Goal: Task Accomplishment & Management: Manage account settings

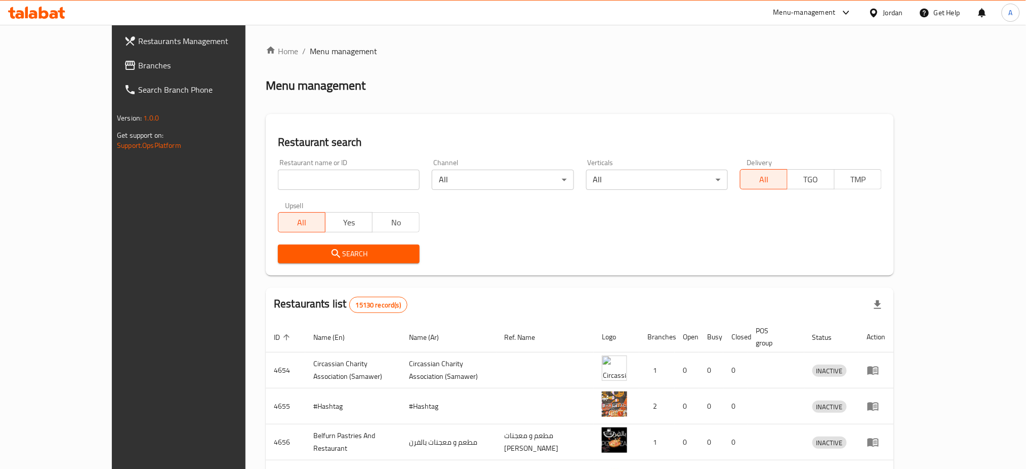
click at [278, 168] on div "Restaurant name or ID Restaurant name or ID" at bounding box center [349, 174] width 142 height 31
click at [278, 184] on input "search" at bounding box center [349, 180] width 142 height 20
paste input "golden loaf sweets and bakery"
click button "Search" at bounding box center [349, 254] width 142 height 19
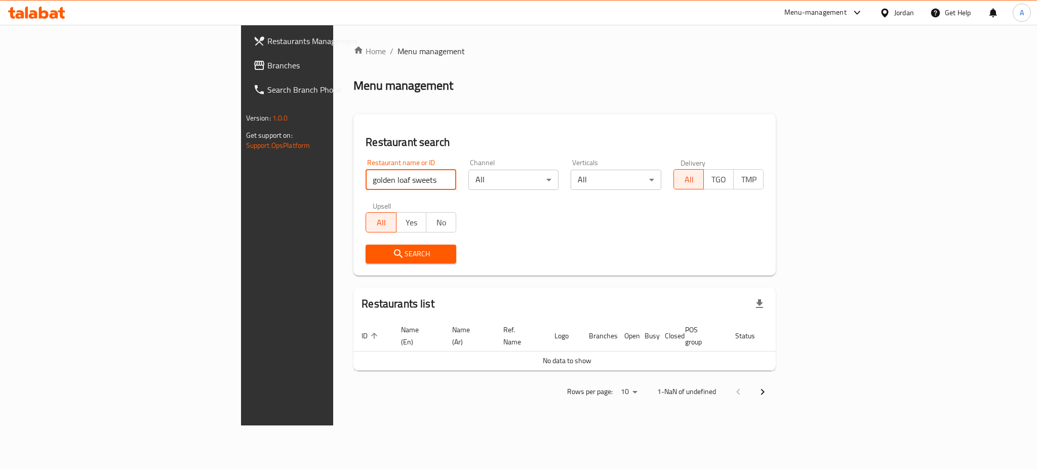
type input "golden loaf sweets"
click button "Search" at bounding box center [411, 254] width 91 height 19
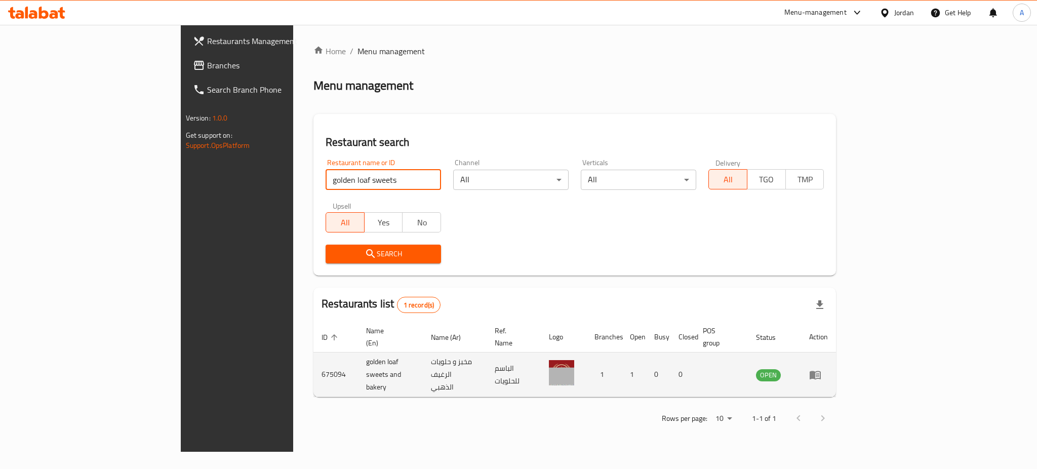
click at [821, 369] on icon "enhanced table" at bounding box center [815, 375] width 12 height 12
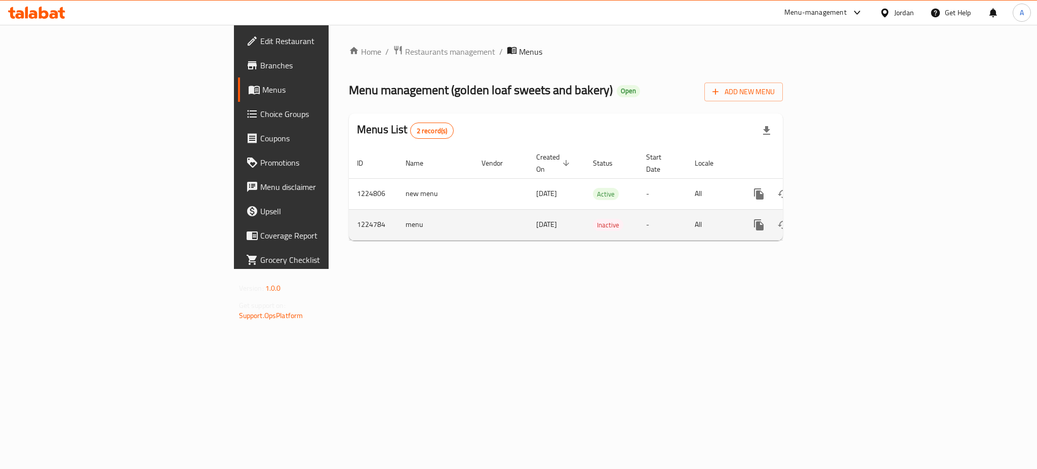
click at [852, 209] on td "enhanced table" at bounding box center [795, 224] width 113 height 31
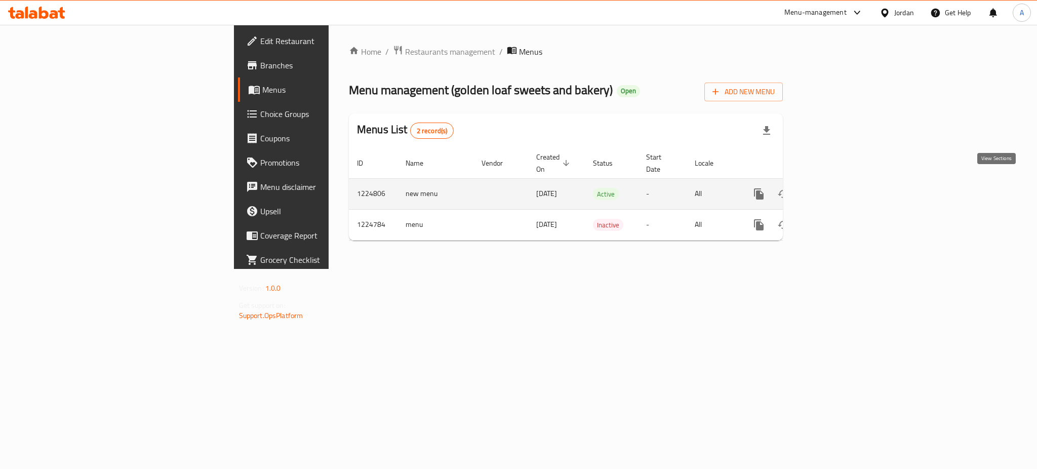
click at [844, 185] on link "enhanced table" at bounding box center [832, 194] width 24 height 24
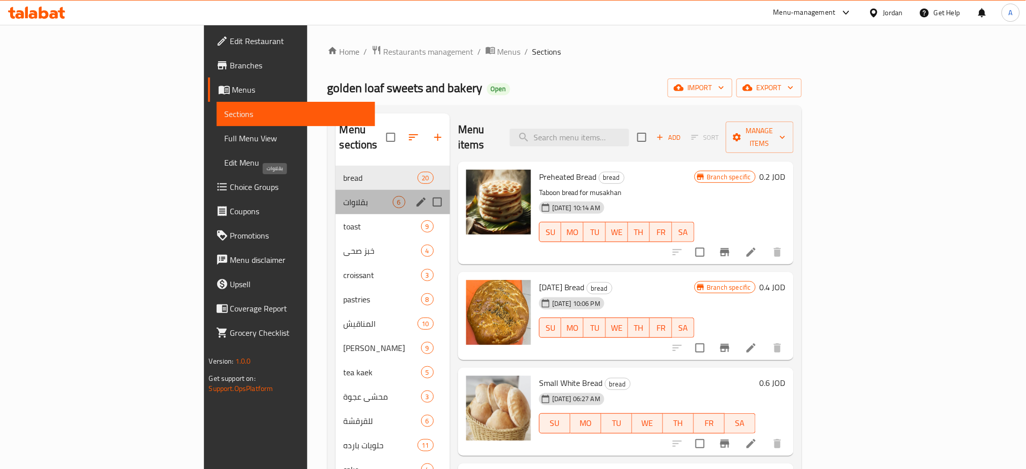
click at [344, 196] on span "بقلاوات" at bounding box center [368, 202] width 49 height 12
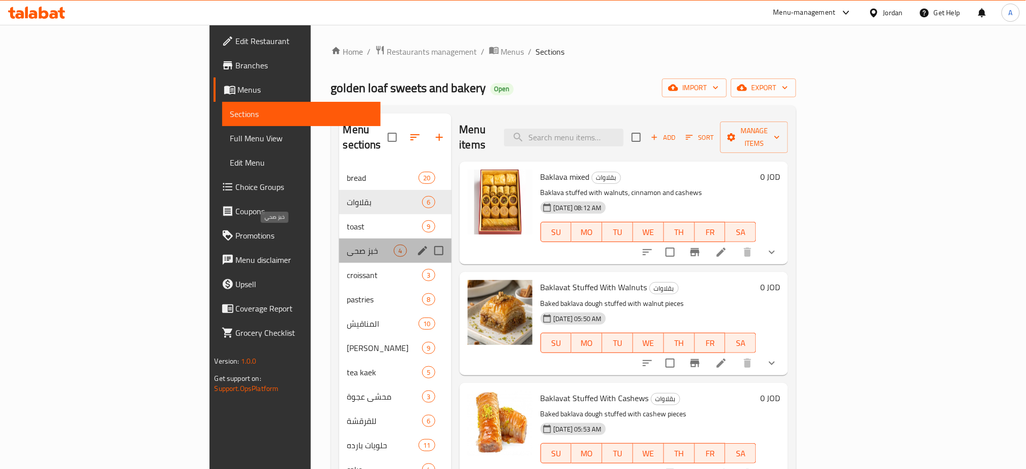
click at [347, 245] on span "خبز صحي" at bounding box center [370, 251] width 47 height 12
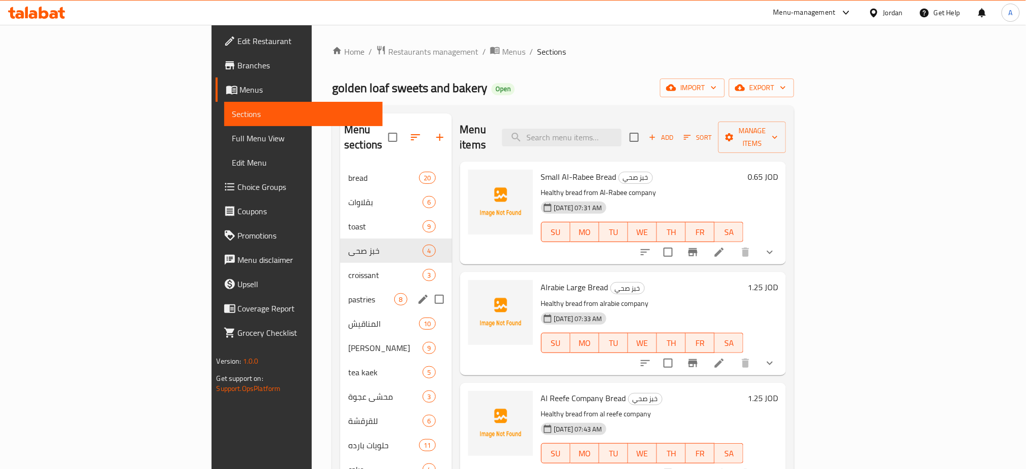
click at [340, 287] on div "pastries 8" at bounding box center [395, 299] width 111 height 24
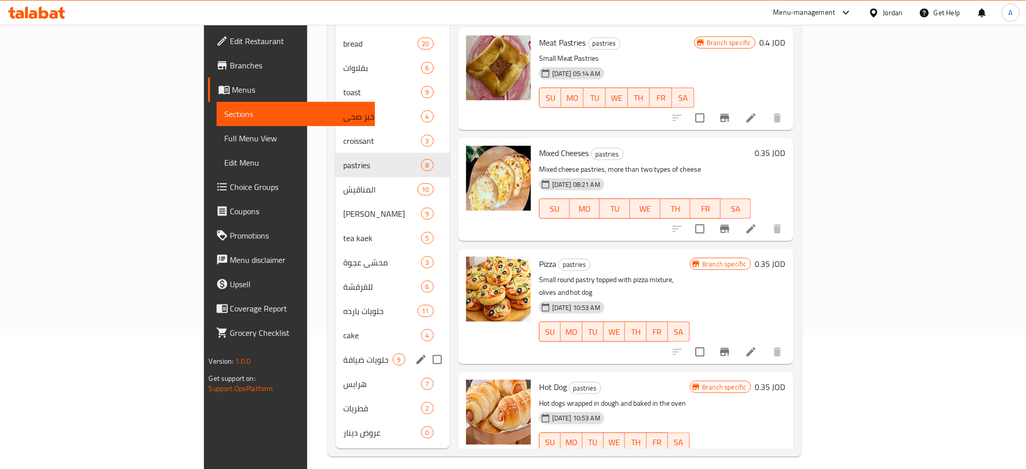
scroll to position [142, 0]
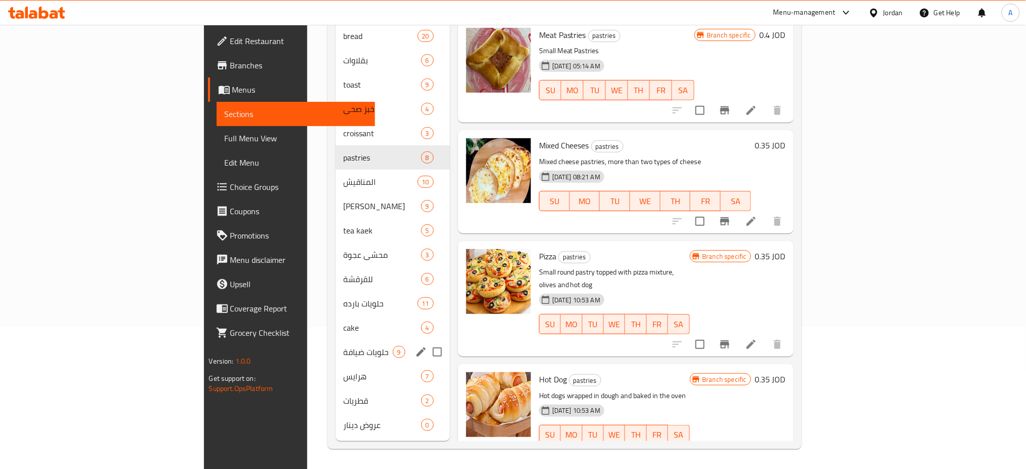
click at [336, 340] on div "حلويات ضيافة 9" at bounding box center [393, 352] width 114 height 24
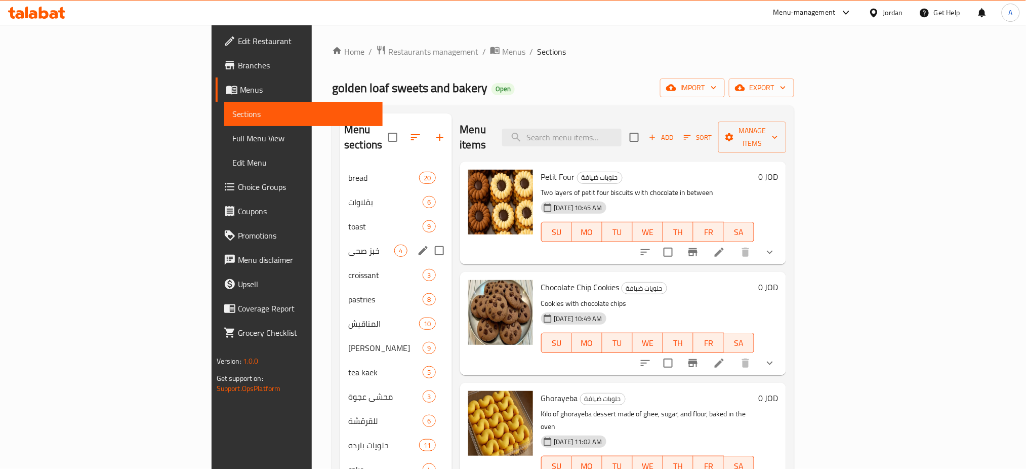
click at [346, 244] on div "خبز صحي 4" at bounding box center [395, 250] width 111 height 24
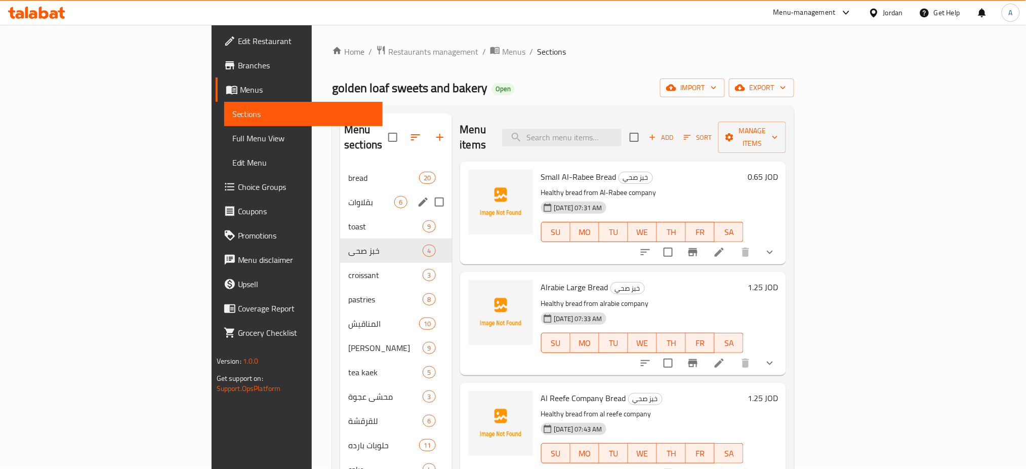
click at [340, 190] on div "بقلاوات 6" at bounding box center [395, 202] width 111 height 24
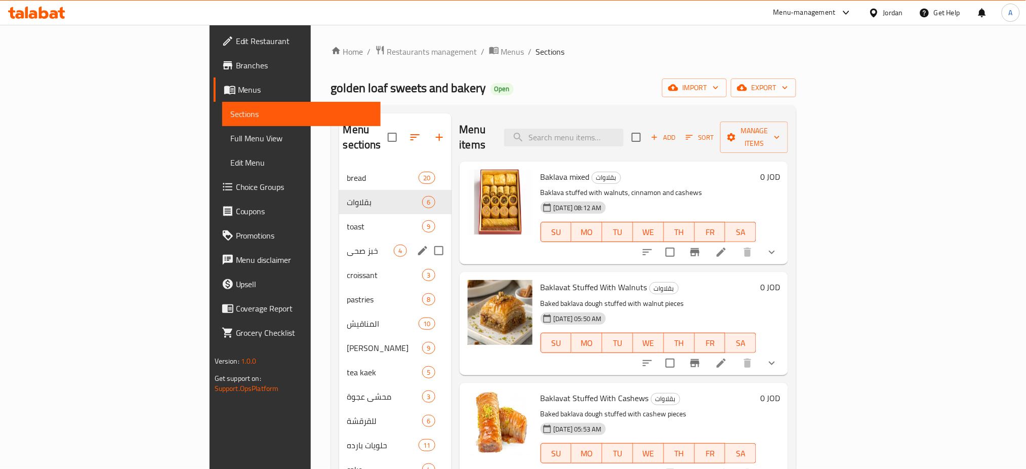
click at [417, 245] on icon "edit" at bounding box center [423, 251] width 12 height 12
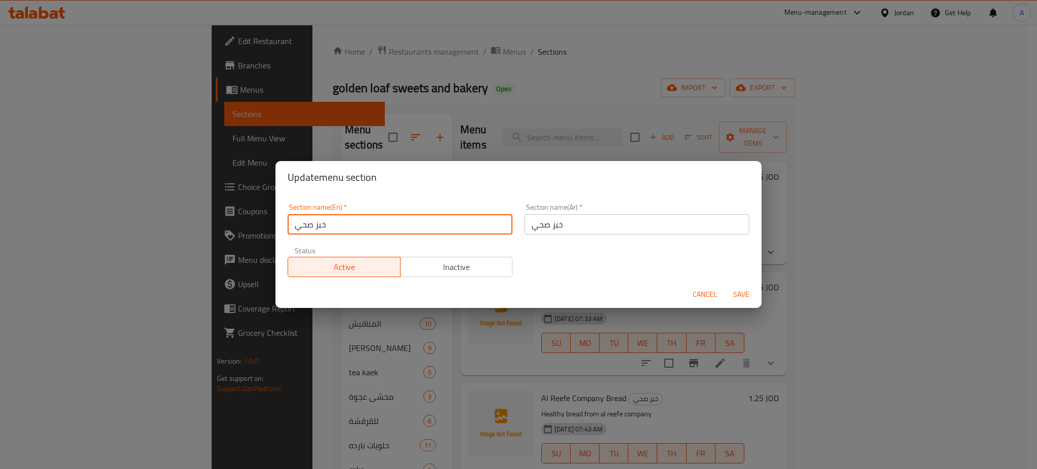
drag, startPoint x: 391, startPoint y: 216, endPoint x: 54, endPoint y: 231, distance: 337.5
click at [63, 231] on div "Update menu section Section name(En)   * خبز صحي Section name(En) * Section nam…" at bounding box center [518, 234] width 1037 height 469
type input "Healthy Bra"
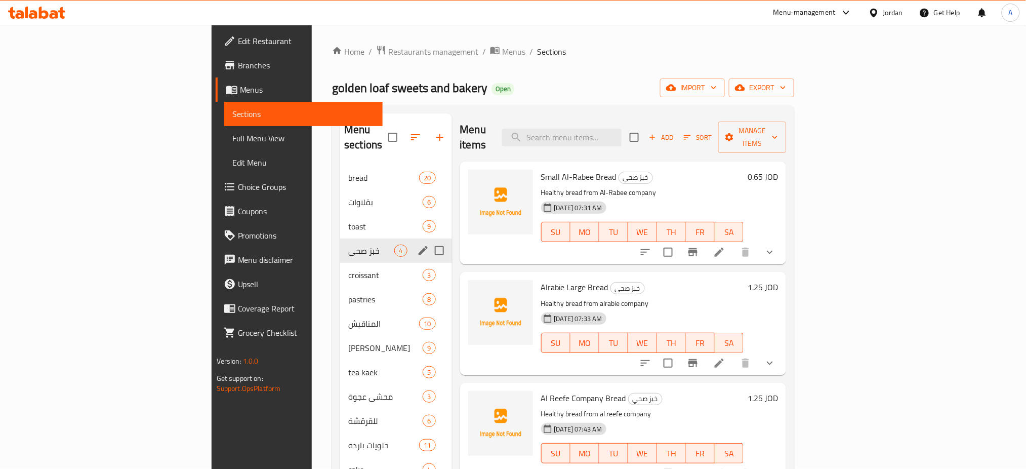
click at [357, 238] on div "خبز صحي 4" at bounding box center [395, 250] width 111 height 24
click at [416, 243] on div "Menu sections" at bounding box center [423, 250] width 15 height 15
click at [429, 240] on input "Menu sections" at bounding box center [439, 250] width 21 height 21
checkbox input "false"
click at [360, 192] on div "بقلاوات 6" at bounding box center [395, 202] width 111 height 24
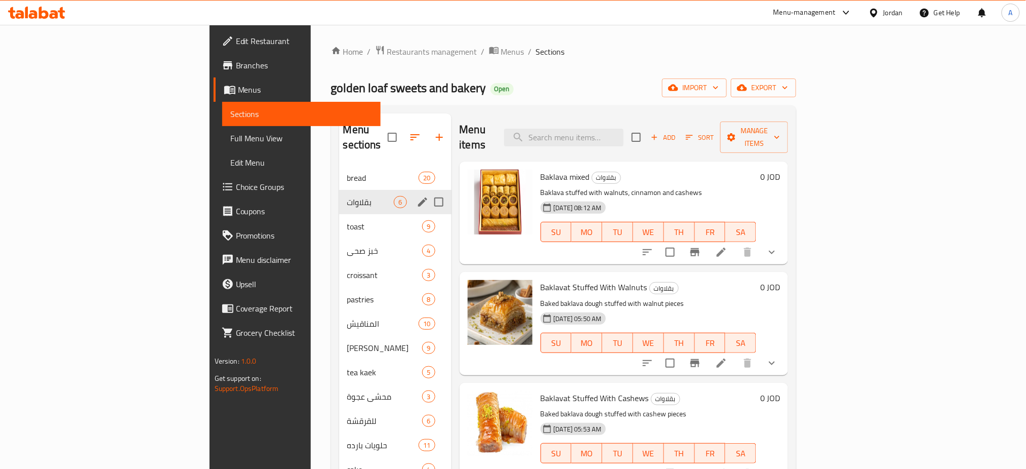
click at [417, 196] on icon "edit" at bounding box center [423, 202] width 12 height 12
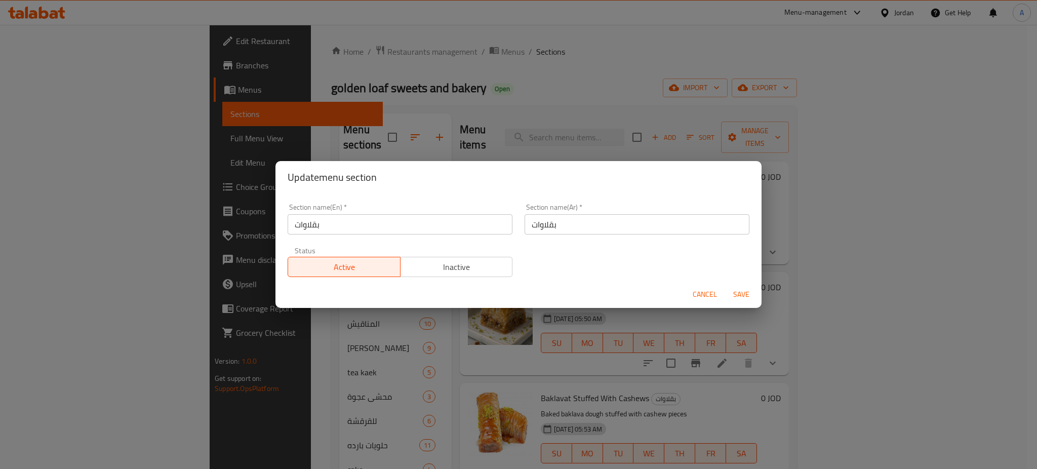
click at [119, 219] on div "Update menu section Section name(En)   * بقلاوات Section name(En) * Section nam…" at bounding box center [518, 234] width 1037 height 469
type input "Baklava"
click at [738, 293] on span "Save" at bounding box center [741, 294] width 24 height 13
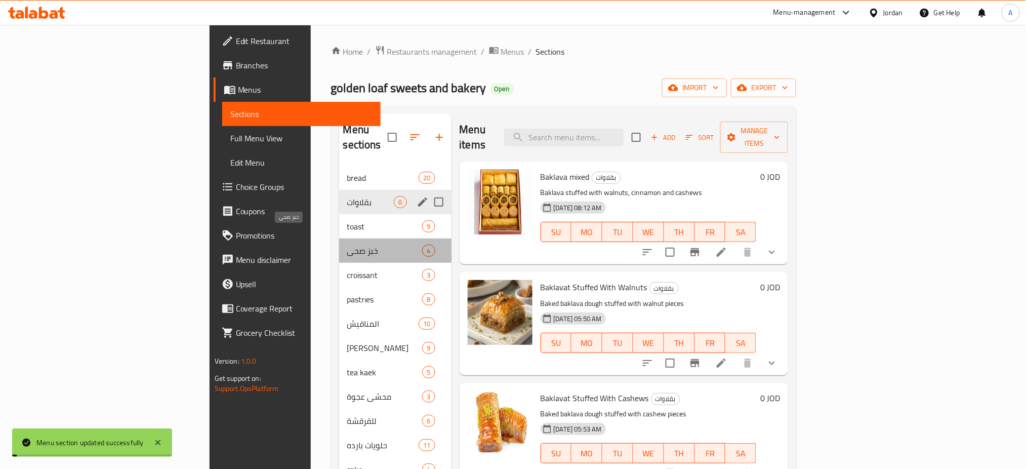
click at [347, 245] on span "خبز صحي" at bounding box center [384, 251] width 75 height 12
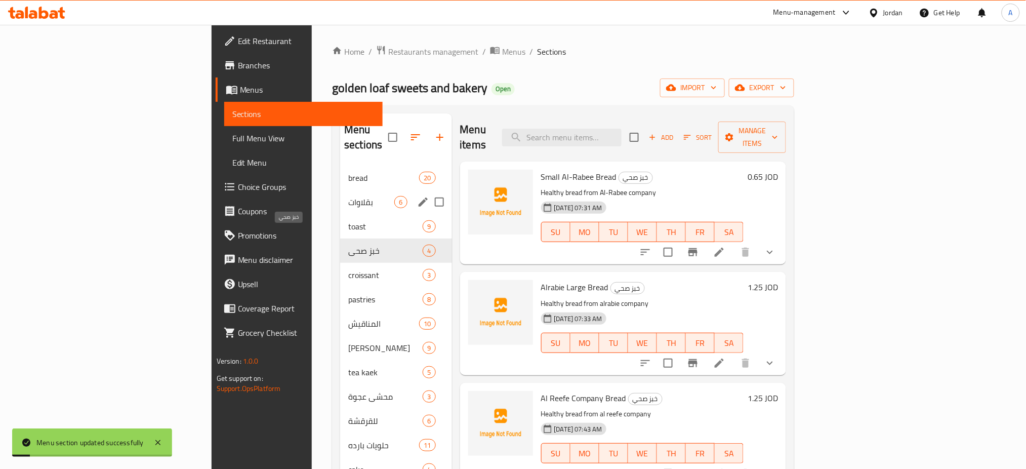
click at [423, 246] on span "4" at bounding box center [429, 251] width 12 height 10
click at [348, 245] on span "خبز صحي" at bounding box center [385, 251] width 74 height 12
click at [340, 271] on div "croissant 3" at bounding box center [395, 275] width 111 height 24
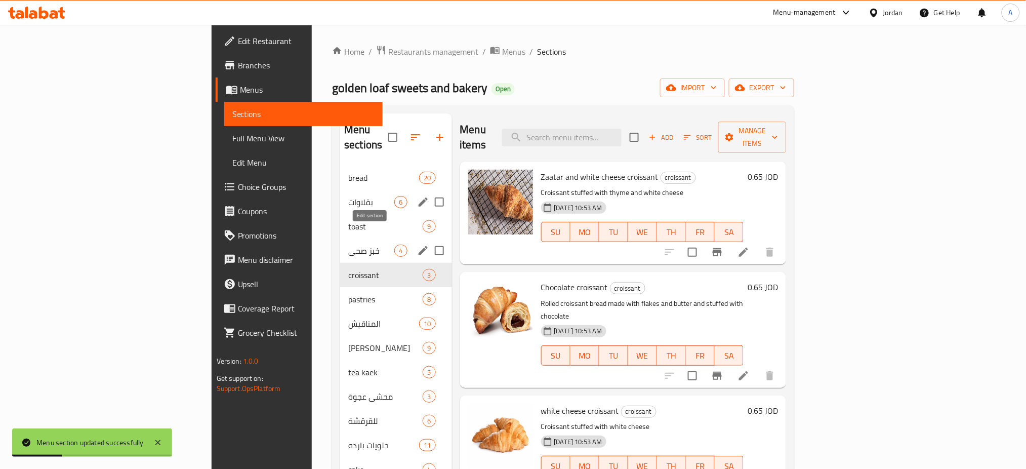
click at [417, 245] on icon "edit" at bounding box center [423, 251] width 12 height 12
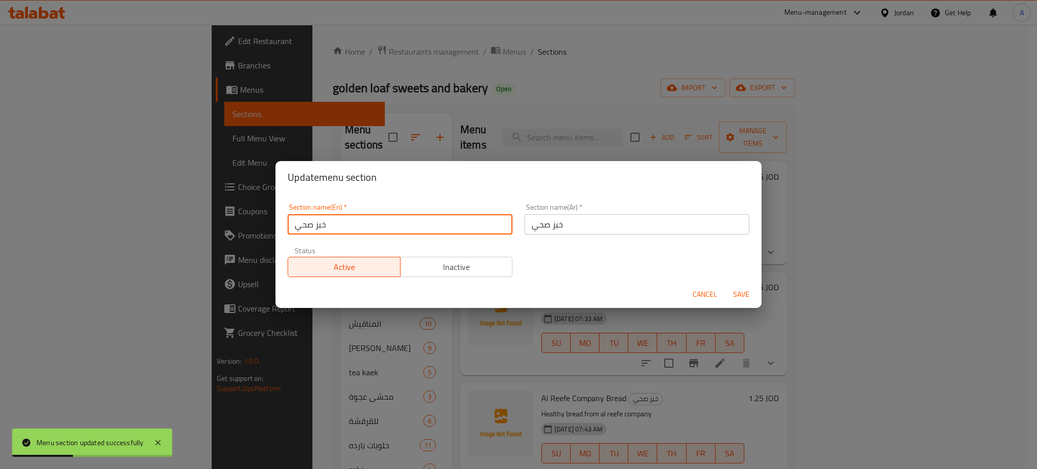
drag, startPoint x: 435, startPoint y: 228, endPoint x: 78, endPoint y: 257, distance: 358.1
click at [207, 233] on div "Update menu section Section name(En)   * خبز صحي Section name(En) * Section nam…" at bounding box center [518, 234] width 1037 height 469
type input "Healthy Bread"
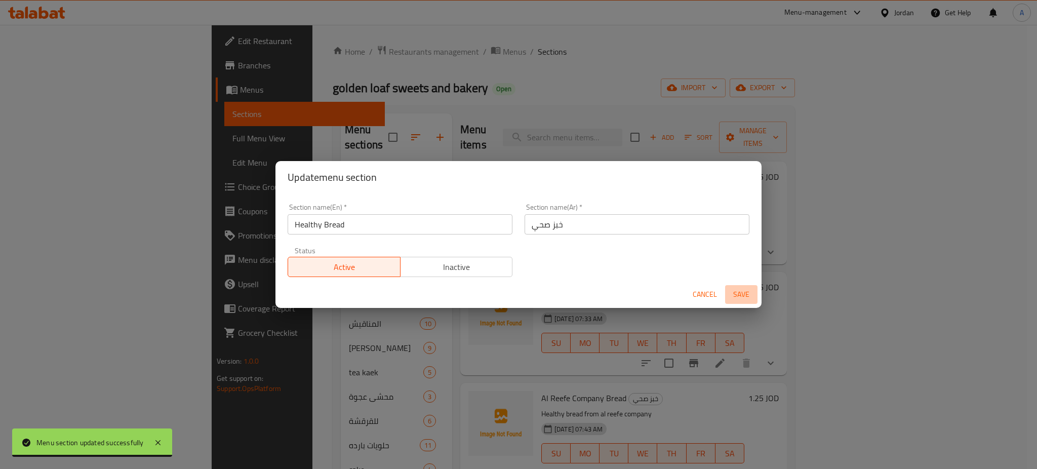
click at [739, 289] on span "Save" at bounding box center [741, 294] width 24 height 13
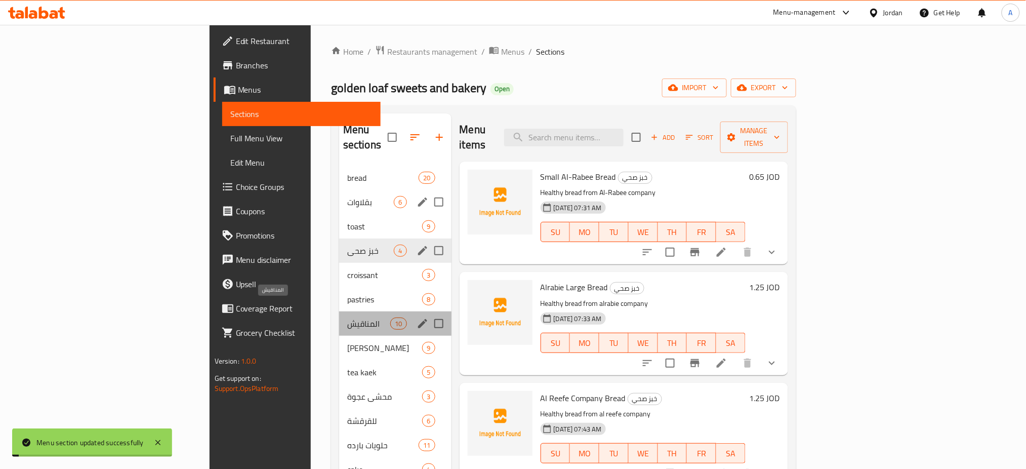
click at [347, 317] on span "المناقيش" at bounding box center [368, 323] width 43 height 12
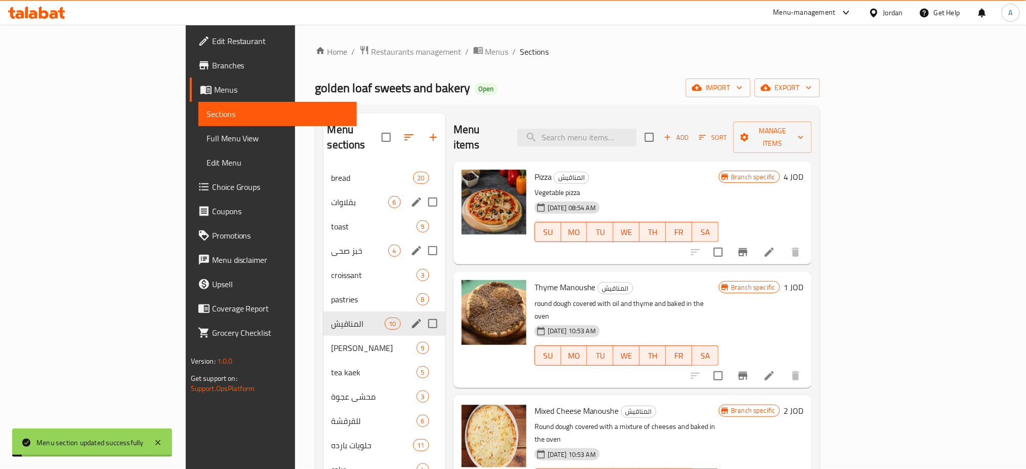
click at [411, 317] on icon "edit" at bounding box center [417, 323] width 12 height 12
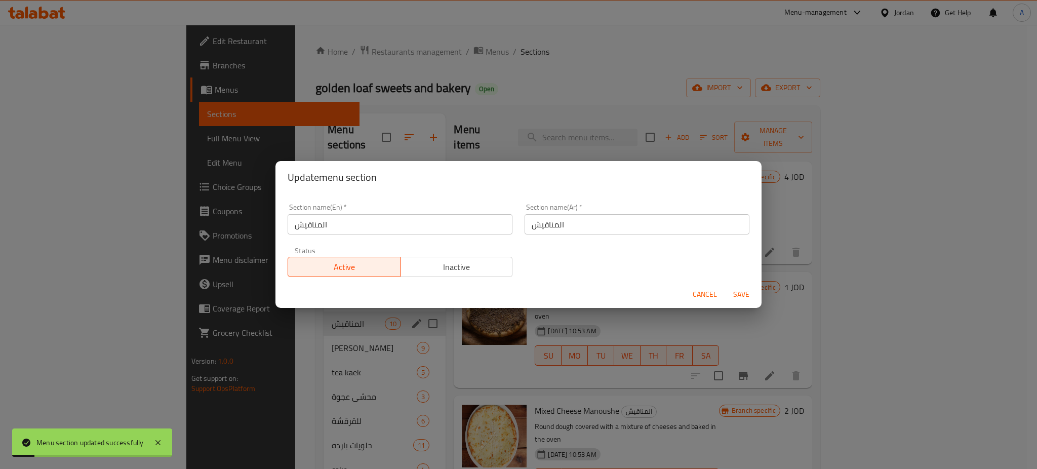
click at [230, 232] on div "Update menu section Section name(En)   * المناقيش Section name(En) * Section na…" at bounding box center [518, 234] width 1037 height 469
type input "Manakish"
click at [743, 287] on button "Save" at bounding box center [741, 294] width 32 height 19
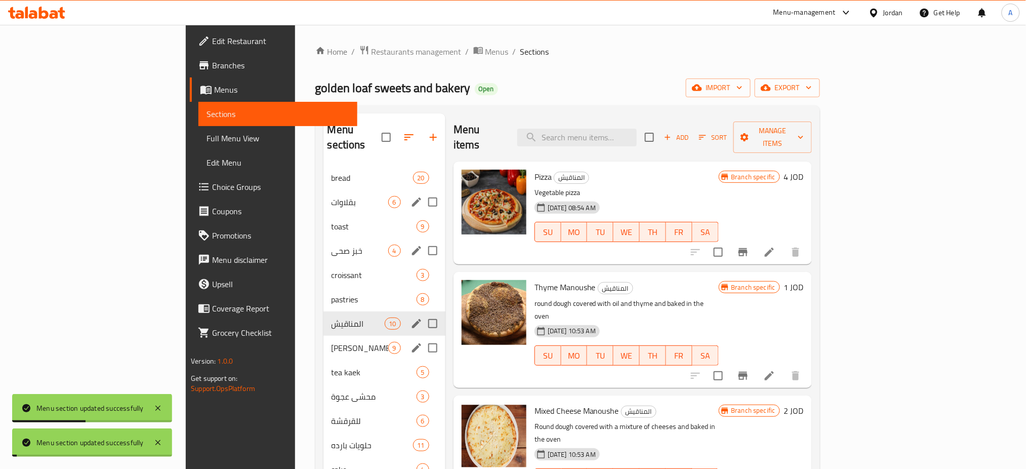
click at [357, 343] on div "مشاريب بارد 9" at bounding box center [385, 348] width 122 height 24
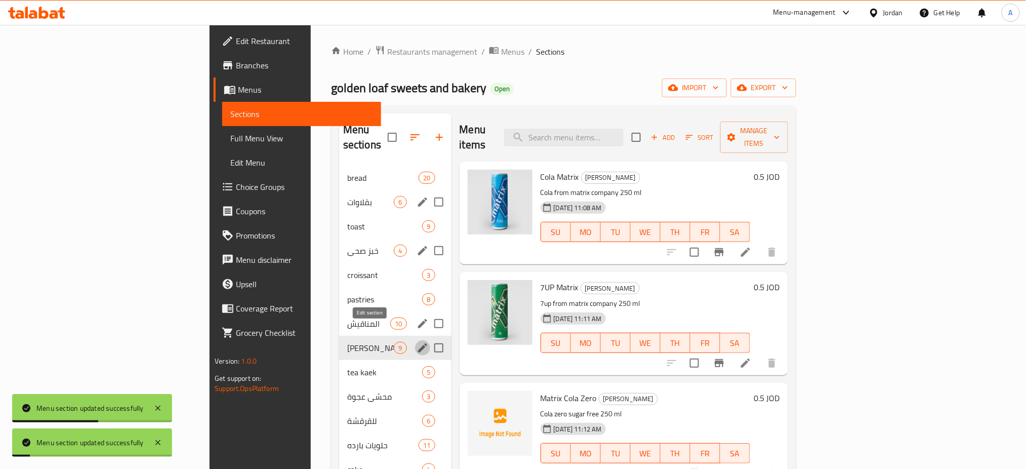
click at [415, 340] on button "edit" at bounding box center [422, 347] width 15 height 15
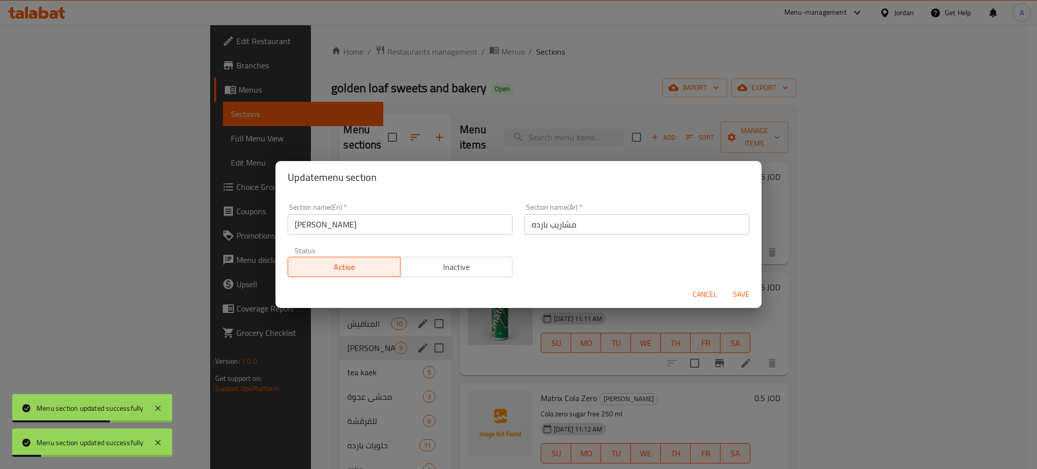
drag, startPoint x: 417, startPoint y: 231, endPoint x: 393, endPoint y: 228, distance: 24.0
click at [395, 230] on div "Section name(En)   * [PERSON_NAME] Section name(En) *" at bounding box center [399, 218] width 237 height 43
drag, startPoint x: 362, startPoint y: 227, endPoint x: 123, endPoint y: 219, distance: 239.6
click at [135, 222] on div "Update menu section Section name(En)   * مشاريب بارد Section name(En) * Section…" at bounding box center [518, 234] width 1037 height 469
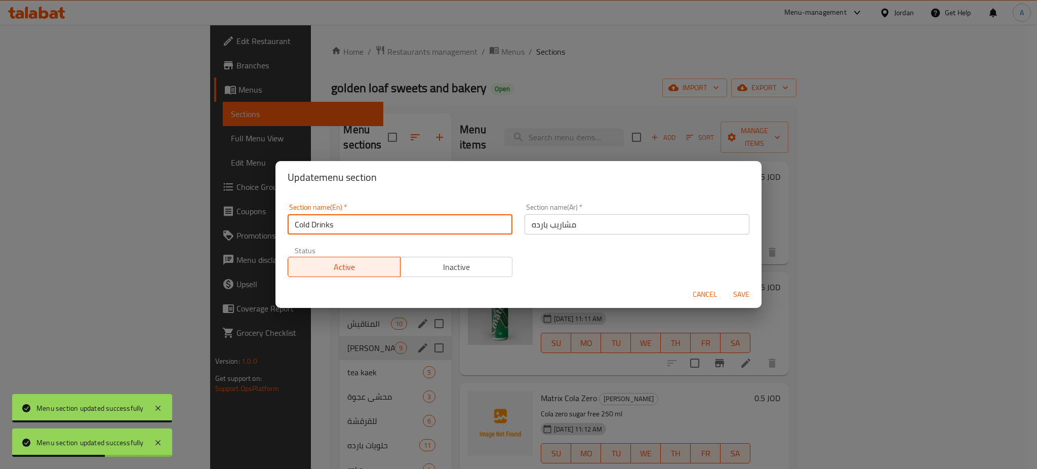
type input "Cold Drinks"
click at [695, 287] on button "Cancel" at bounding box center [705, 294] width 32 height 19
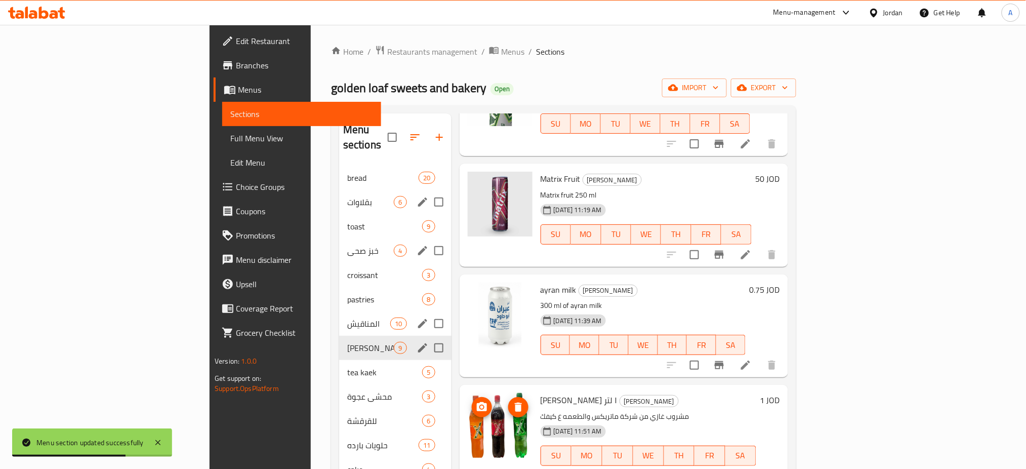
scroll to position [551, 0]
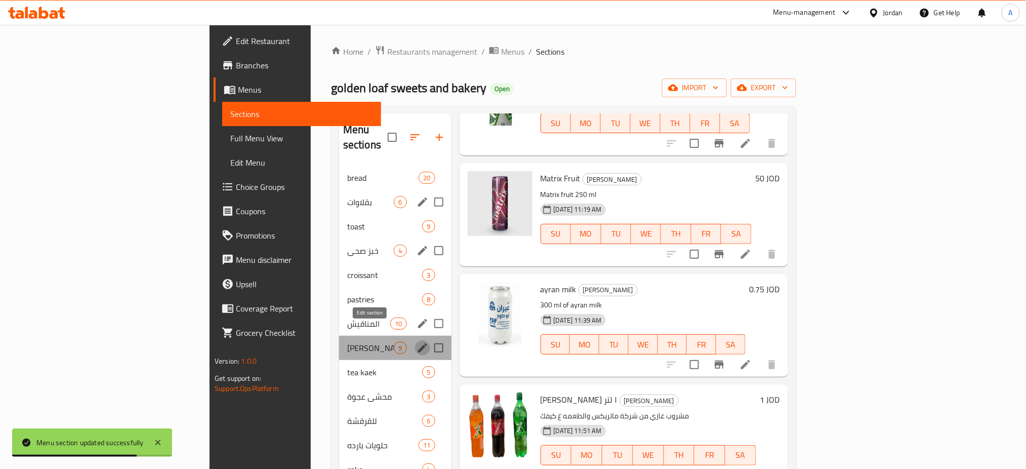
click at [417, 342] on icon "edit" at bounding box center [423, 348] width 12 height 12
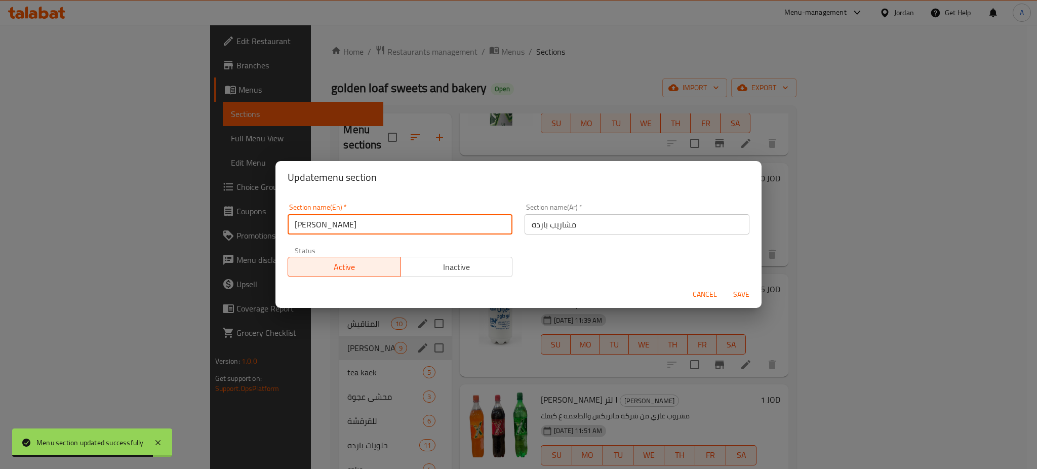
drag, startPoint x: 449, startPoint y: 230, endPoint x: 264, endPoint y: 229, distance: 185.3
click at [264, 229] on div "Update menu section Section name(En)   * مشاريب بارد Section name(En) * Section…" at bounding box center [518, 234] width 1037 height 469
type input "Beverages"
click at [744, 294] on span "Save" at bounding box center [741, 294] width 24 height 13
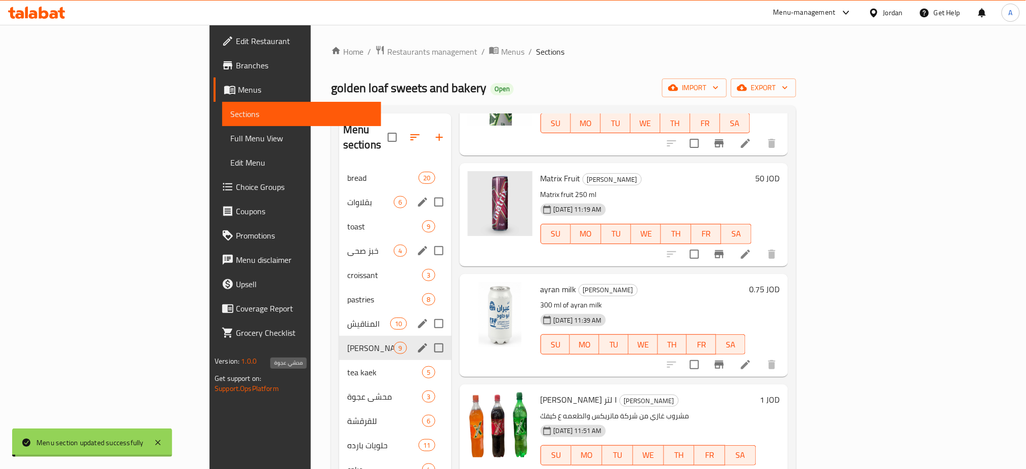
click at [347, 390] on span "محشي عجوة" at bounding box center [384, 396] width 75 height 12
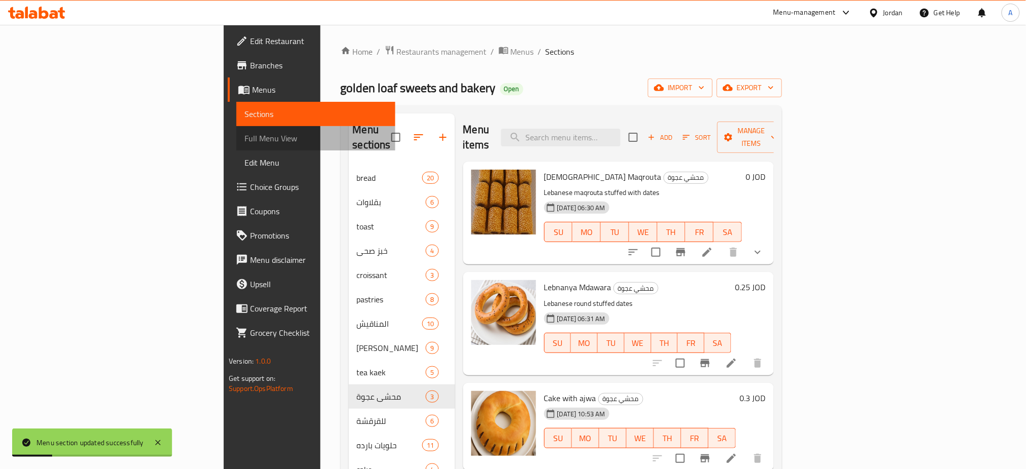
click at [245, 143] on span "Full Menu View" at bounding box center [316, 138] width 143 height 12
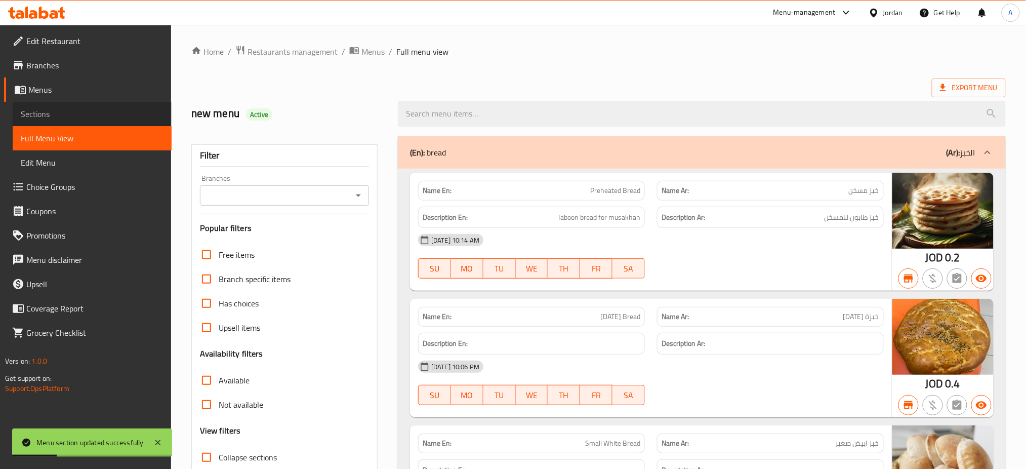
click at [68, 113] on span "Sections" at bounding box center [92, 114] width 143 height 12
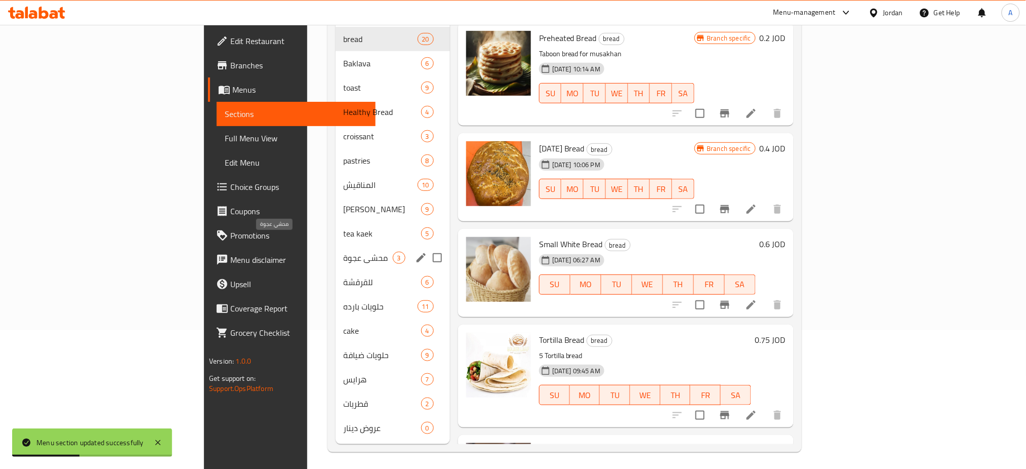
scroll to position [142, 0]
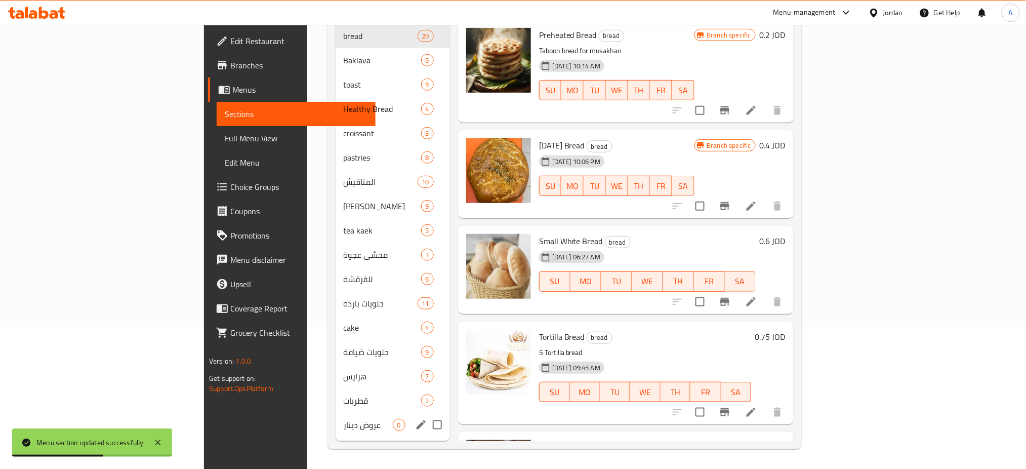
click at [415, 419] on icon "edit" at bounding box center [421, 425] width 12 height 12
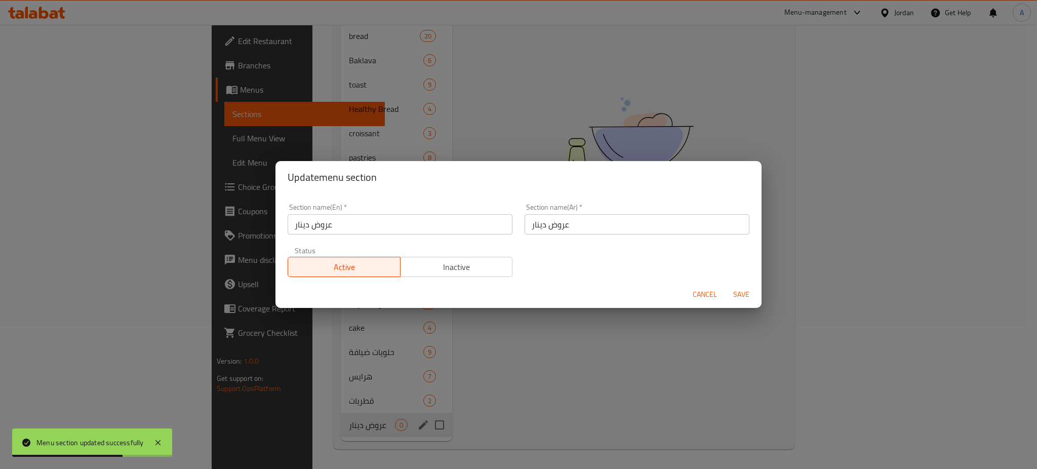
click at [708, 296] on span "Cancel" at bounding box center [705, 294] width 24 height 13
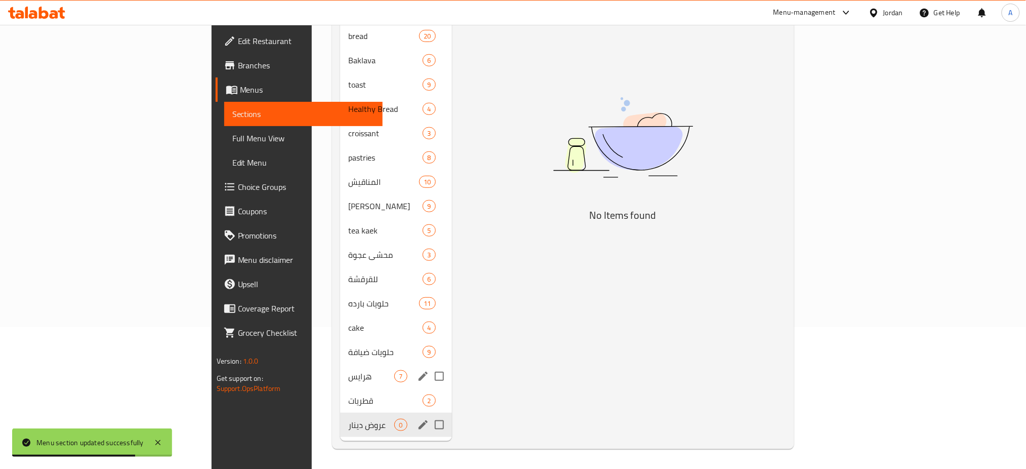
click at [340, 388] on div "قطريات 2" at bounding box center [395, 400] width 111 height 24
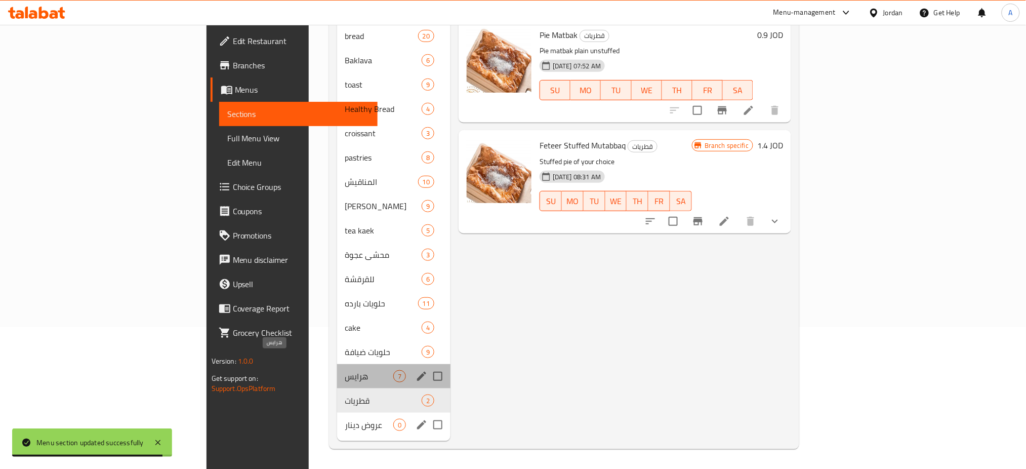
click at [345, 370] on span "هرايس" at bounding box center [369, 376] width 48 height 12
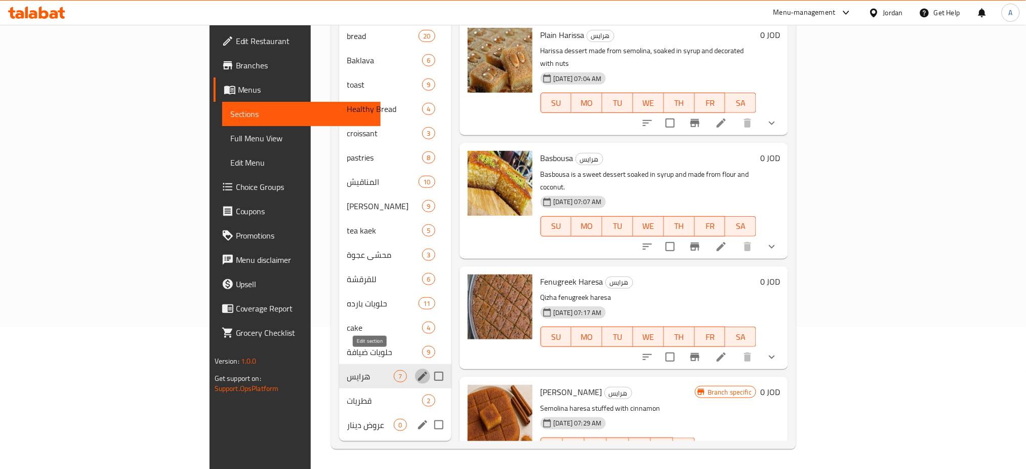
click at [417, 370] on icon "edit" at bounding box center [423, 376] width 12 height 12
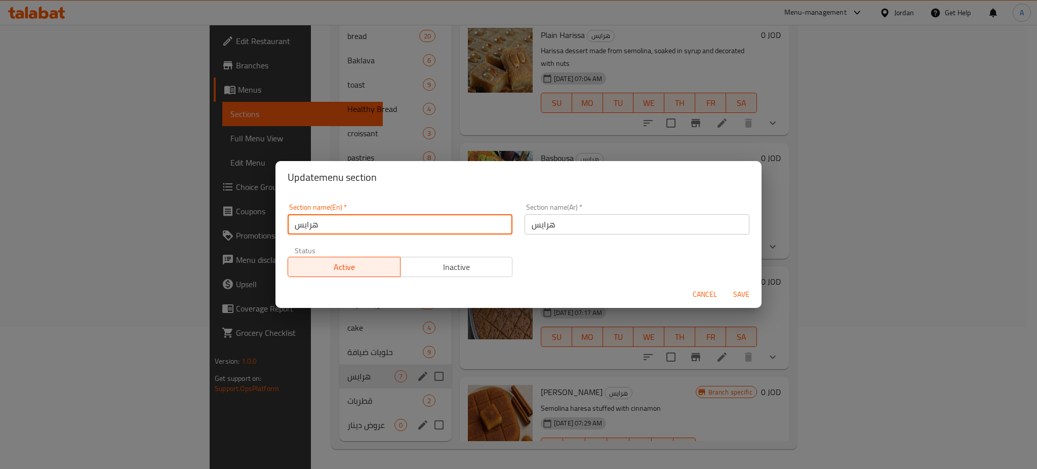
drag, startPoint x: 435, startPoint y: 228, endPoint x: 148, endPoint y: 235, distance: 287.2
click at [176, 232] on div "Update menu section Section name(En)   * هرايس Section name(En) * Section name(…" at bounding box center [518, 234] width 1037 height 469
type input "Harisa"
click at [741, 292] on span "Save" at bounding box center [741, 294] width 24 height 13
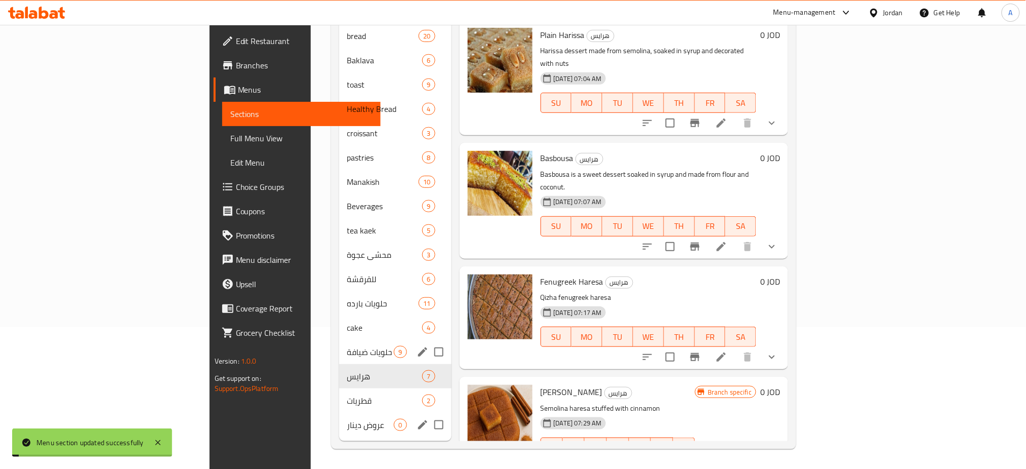
click at [417, 346] on icon "edit" at bounding box center [423, 352] width 12 height 12
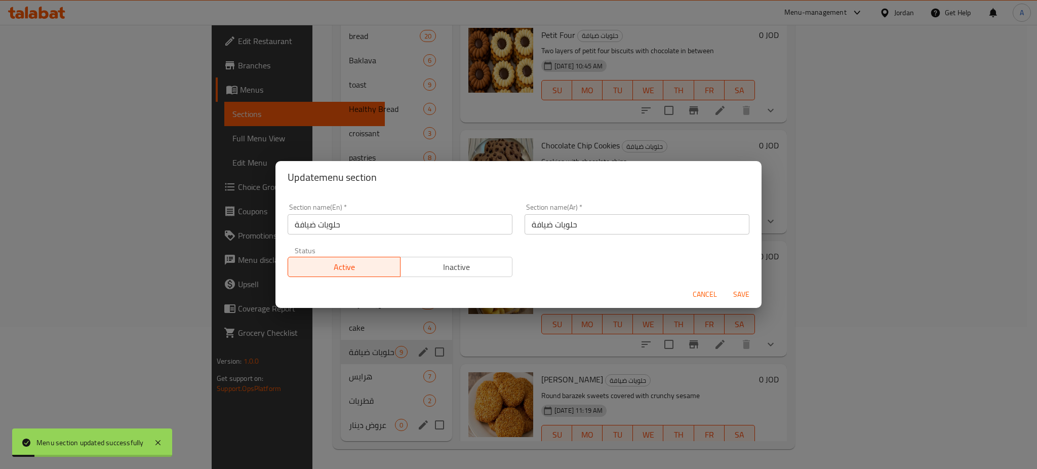
drag, startPoint x: 452, startPoint y: 210, endPoint x: 451, endPoint y: 220, distance: 10.1
click at [452, 215] on div "Section name(En)   * حلويات ضيافة Section name(En) *" at bounding box center [400, 219] width 225 height 31
drag, startPoint x: 438, startPoint y: 226, endPoint x: 367, endPoint y: 228, distance: 71.4
click at [367, 228] on input "حلويات ضيافة" at bounding box center [400, 224] width 225 height 20
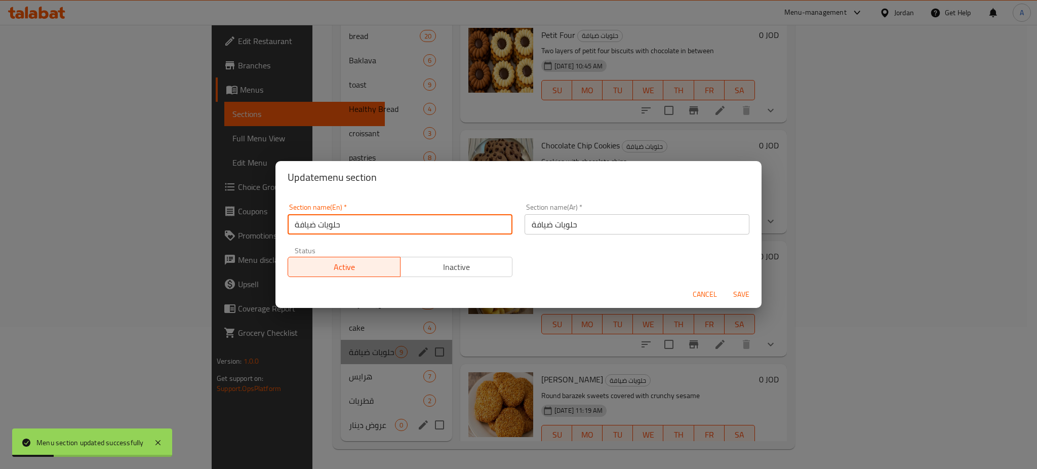
click at [367, 228] on input "حلويات ضيافة" at bounding box center [400, 224] width 225 height 20
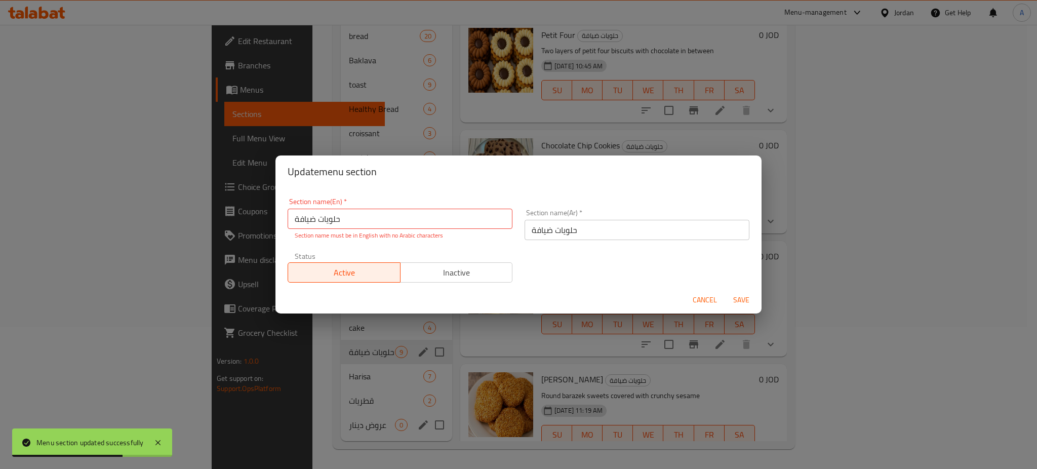
click at [699, 289] on div "Cancel Save" at bounding box center [518, 300] width 486 height 27
click at [706, 296] on span "Cancel" at bounding box center [705, 300] width 24 height 13
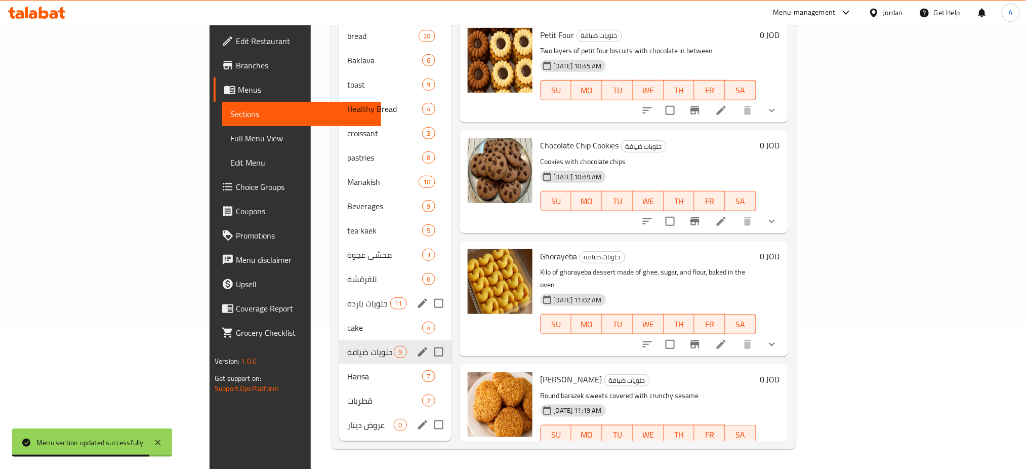
click at [339, 296] on div "حلويات بارده 11" at bounding box center [395, 303] width 112 height 24
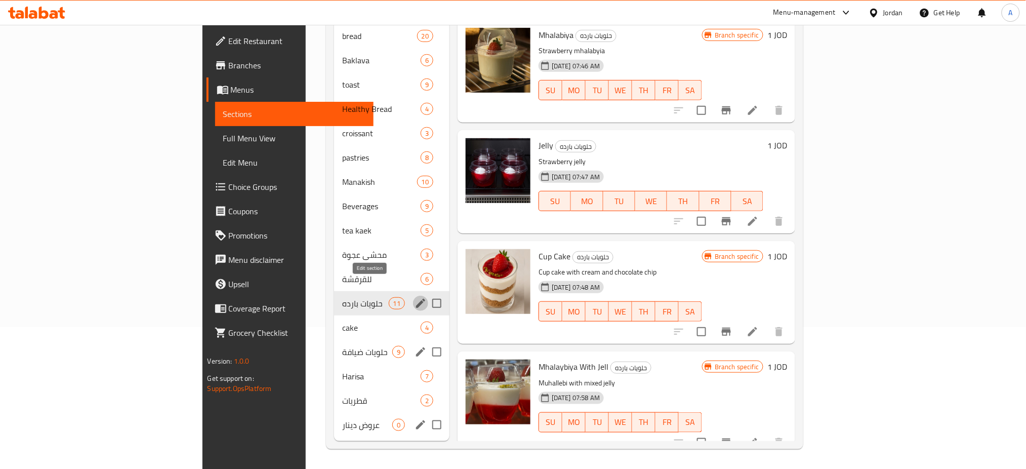
click at [413, 296] on button "edit" at bounding box center [420, 303] width 15 height 15
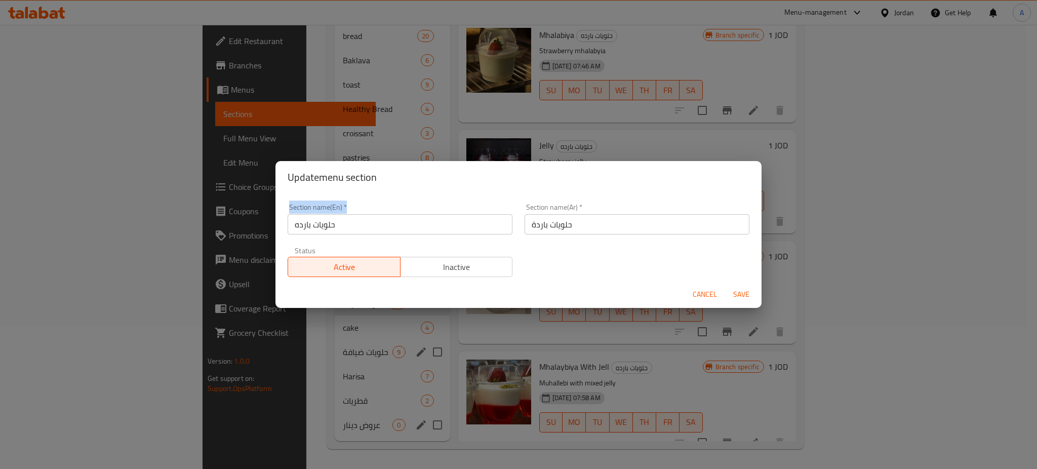
drag, startPoint x: 383, startPoint y: 235, endPoint x: 81, endPoint y: 227, distance: 302.4
click at [77, 229] on div "Update menu section Section name(En)   * حلويات بارده Section name(En) * Sectio…" at bounding box center [518, 234] width 1037 height 469
click at [267, 222] on div "Update menu section Section name(En)   * حلويات بارده Section name(En) * Sectio…" at bounding box center [518, 234] width 1037 height 469
click at [354, 224] on input "حلويات بارده" at bounding box center [400, 224] width 225 height 20
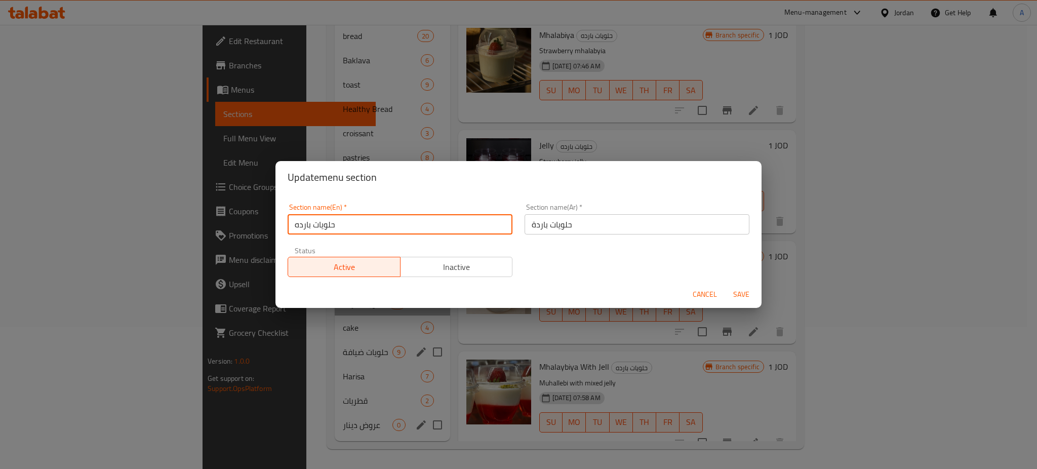
drag, startPoint x: 354, startPoint y: 224, endPoint x: 41, endPoint y: 224, distance: 313.9
click at [114, 224] on div "Update menu section Section name(En)   * حلويات بارده Section name(En) * Sectio…" at bounding box center [518, 234] width 1037 height 469
type input "Cold Desserts"
click at [745, 292] on span "Save" at bounding box center [741, 294] width 24 height 13
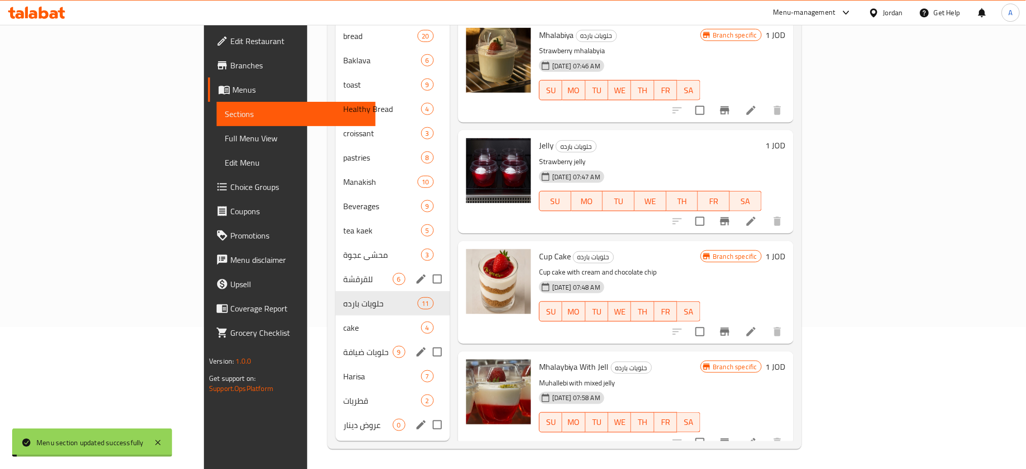
click at [344, 273] on span "للقرقشة" at bounding box center [368, 279] width 49 height 12
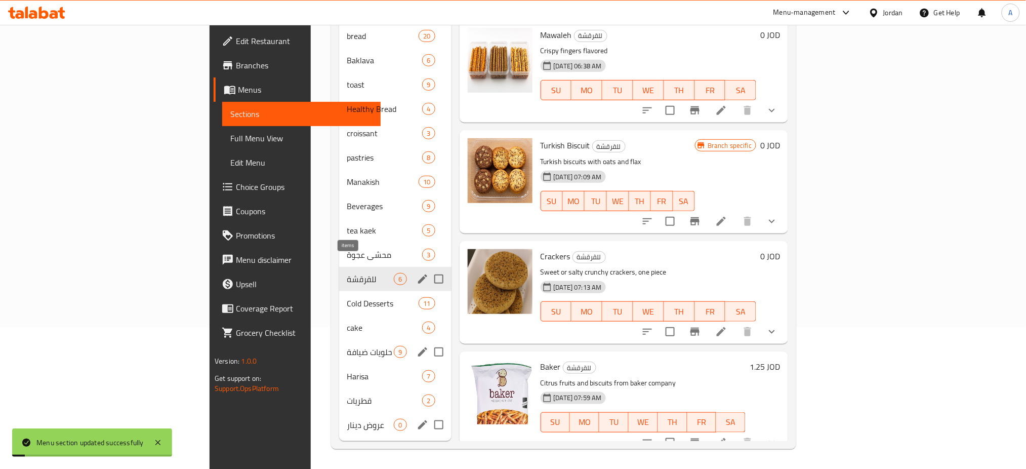
click at [417, 273] on icon "edit" at bounding box center [423, 279] width 12 height 12
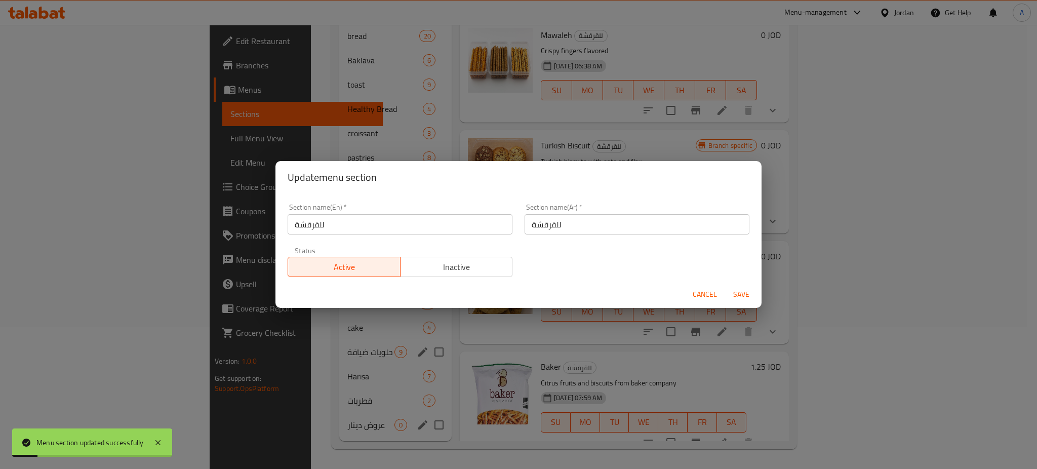
drag, startPoint x: 384, startPoint y: 224, endPoint x: 122, endPoint y: 226, distance: 262.3
click at [220, 225] on div "Update menu section Section name(En)   * للقرقشة Section name(En) * Section nam…" at bounding box center [518, 234] width 1037 height 469
type input "Crackers"
click at [730, 297] on span "Save" at bounding box center [741, 294] width 24 height 13
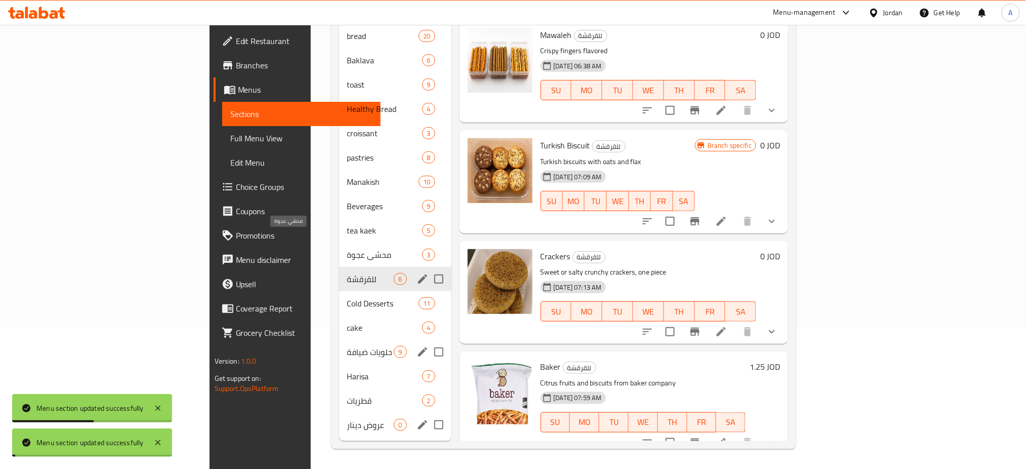
click at [347, 249] on span "محشي عجوة" at bounding box center [384, 255] width 75 height 12
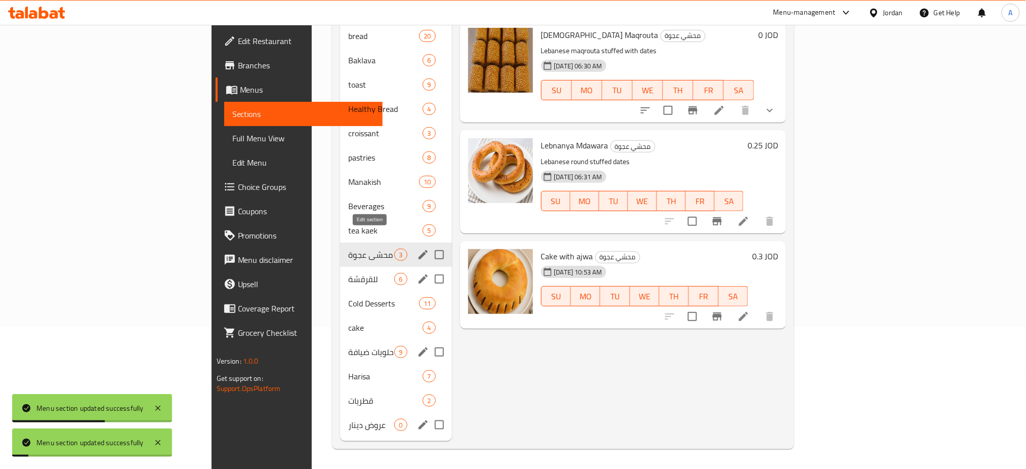
click at [419, 250] on icon "edit" at bounding box center [423, 254] width 9 height 9
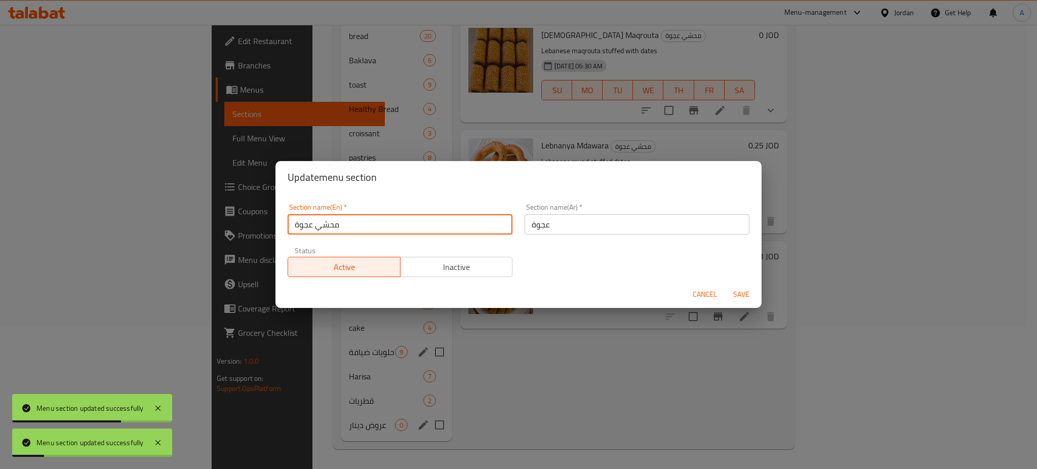
drag, startPoint x: 427, startPoint y: 219, endPoint x: 181, endPoint y: 217, distance: 246.1
click at [181, 218] on div "Update menu section Section name(En)   * محشي عجوة Section name(En) * Section n…" at bounding box center [518, 234] width 1037 height 469
type input "Ajwa"
click at [742, 299] on span "Save" at bounding box center [741, 294] width 24 height 13
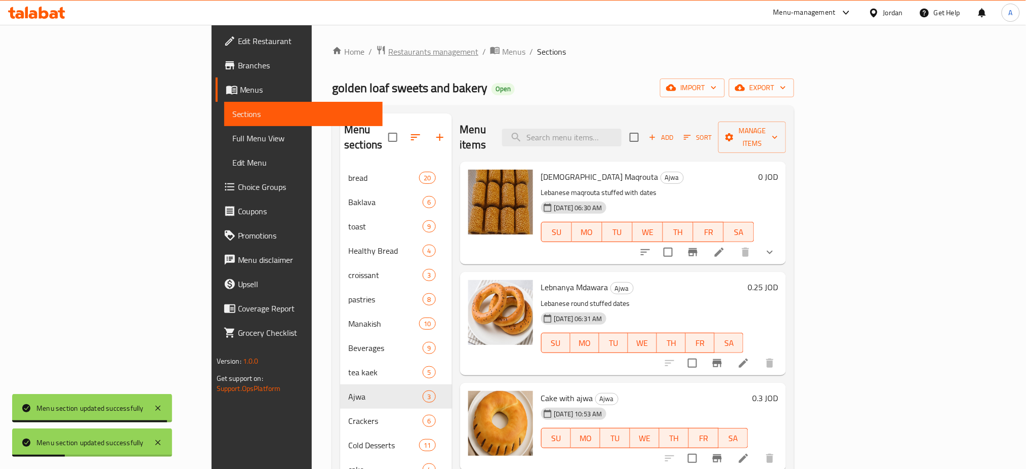
click at [388, 51] on span "Restaurants management" at bounding box center [433, 52] width 90 height 12
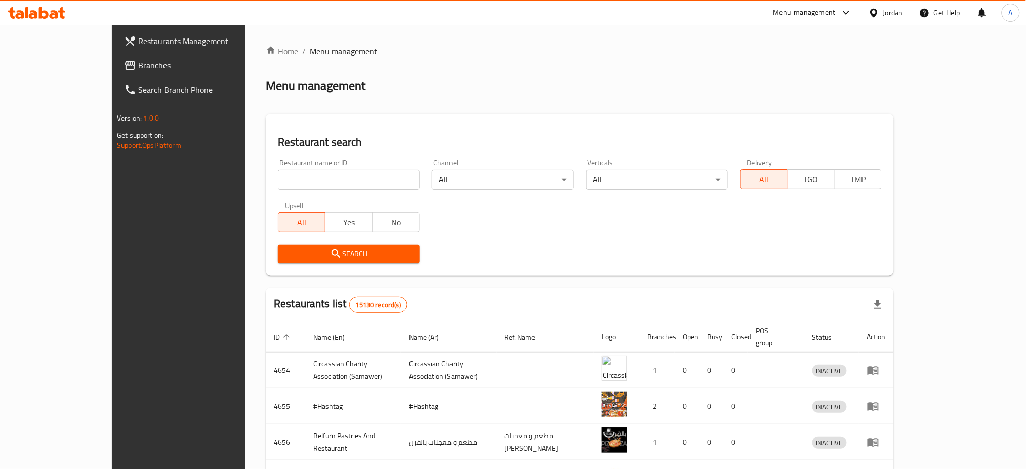
click at [278, 171] on input "search" at bounding box center [349, 180] width 142 height 20
type input "qahwa plus"
click button "Search" at bounding box center [349, 254] width 142 height 19
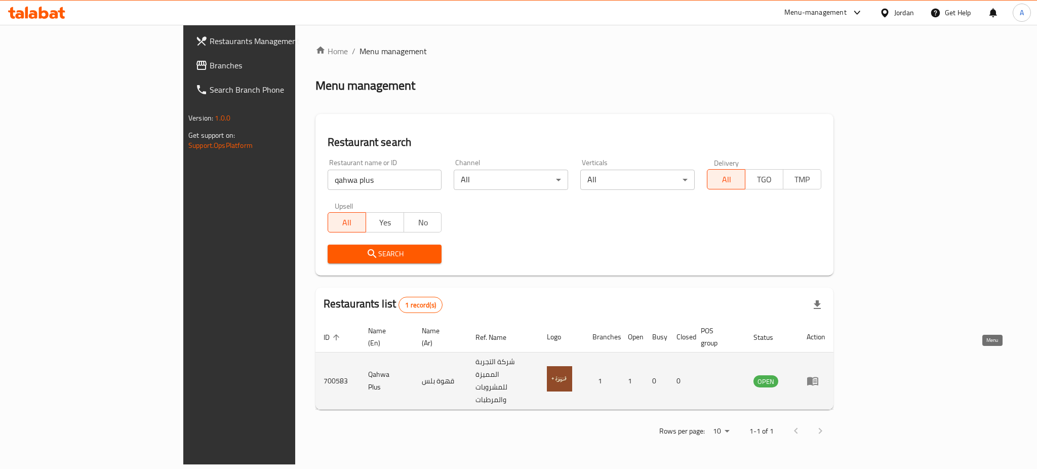
click at [825, 375] on link "enhanced table" at bounding box center [816, 381] width 19 height 12
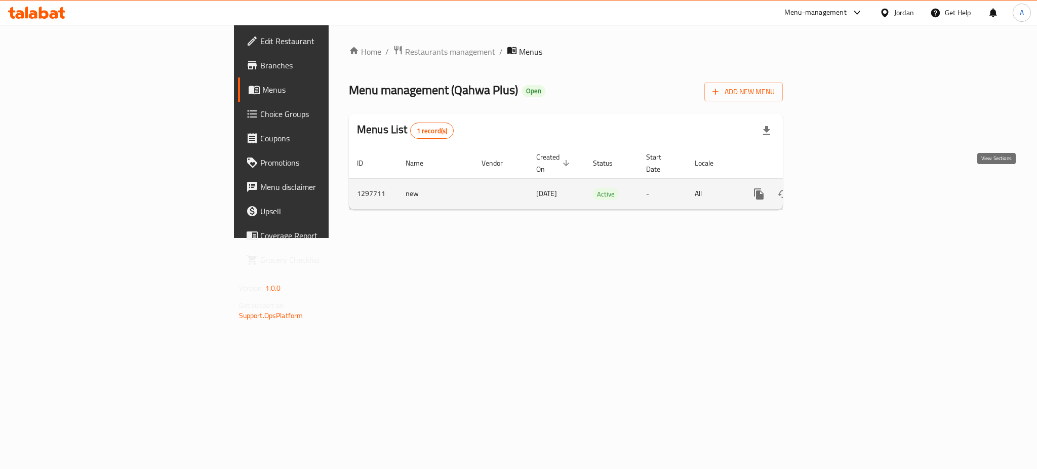
click at [844, 186] on link "enhanced table" at bounding box center [832, 194] width 24 height 24
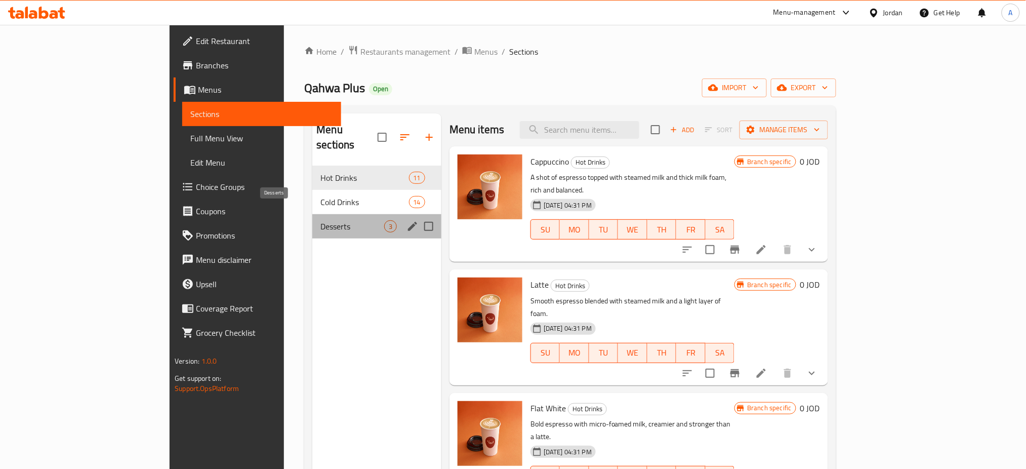
click at [320, 220] on span "Desserts" at bounding box center [351, 226] width 63 height 12
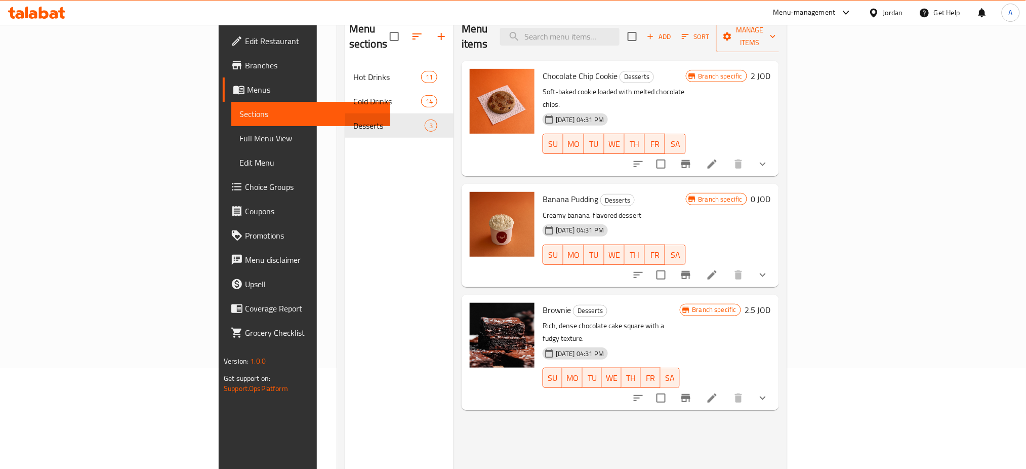
scroll to position [74, 0]
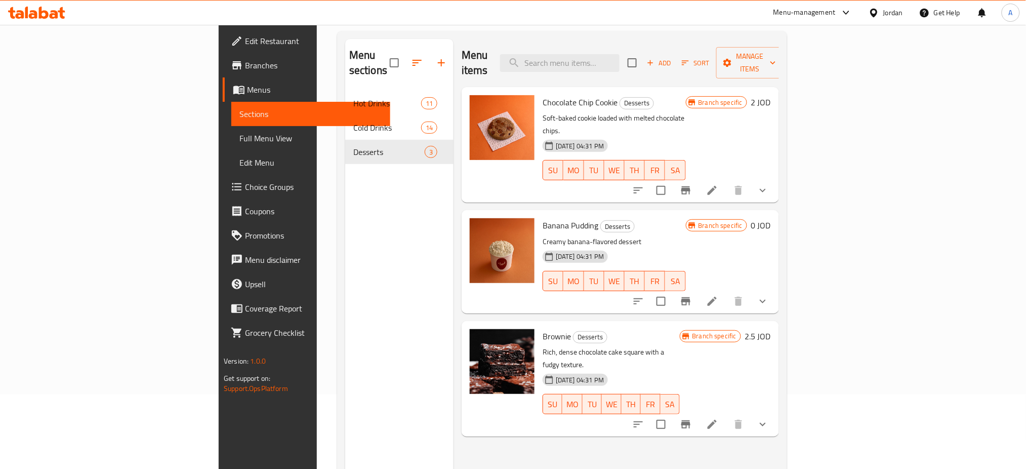
click at [769, 295] on icon "show more" at bounding box center [763, 301] width 12 height 12
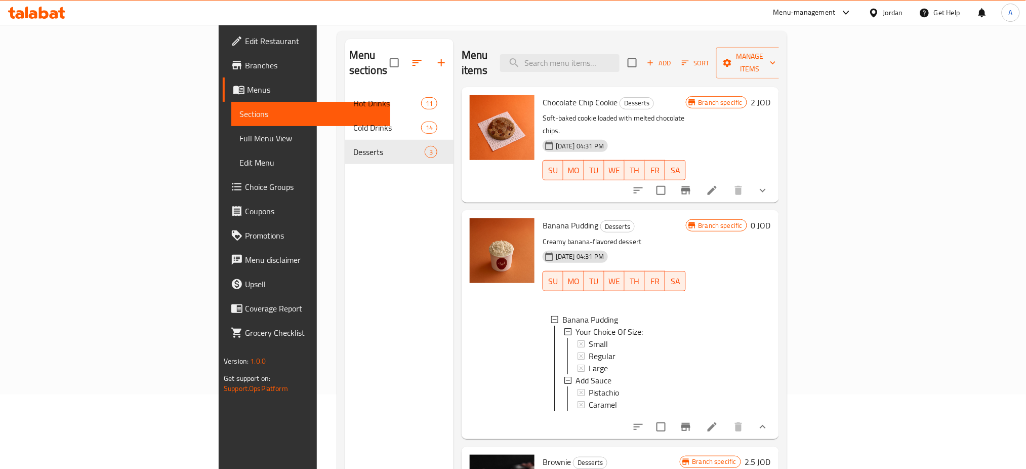
click at [718, 421] on icon at bounding box center [712, 427] width 12 height 12
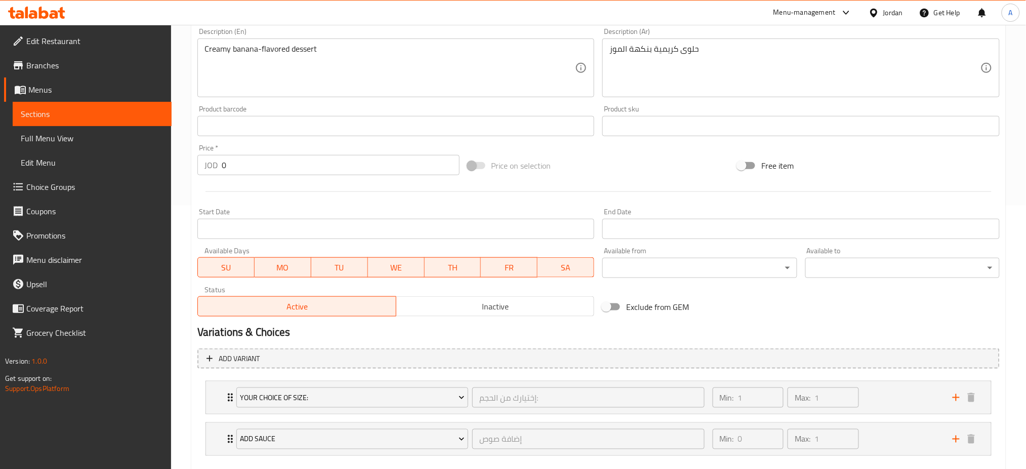
scroll to position [319, 0]
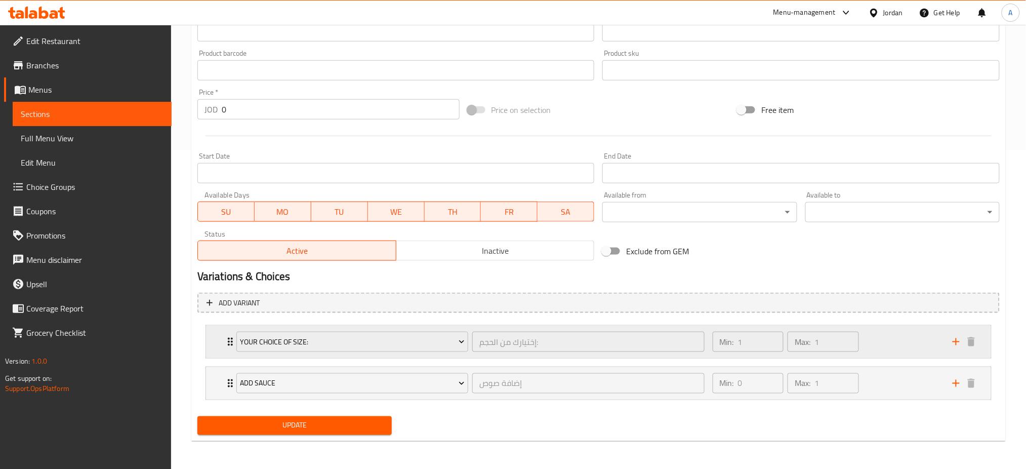
click at [885, 337] on div "Min: 1 ​ Max: 1 ​" at bounding box center [827, 342] width 240 height 32
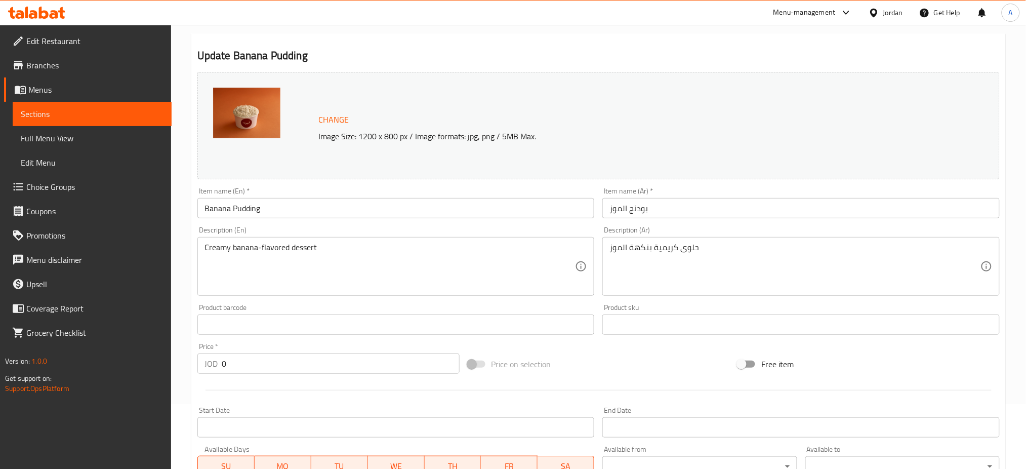
scroll to position [0, 0]
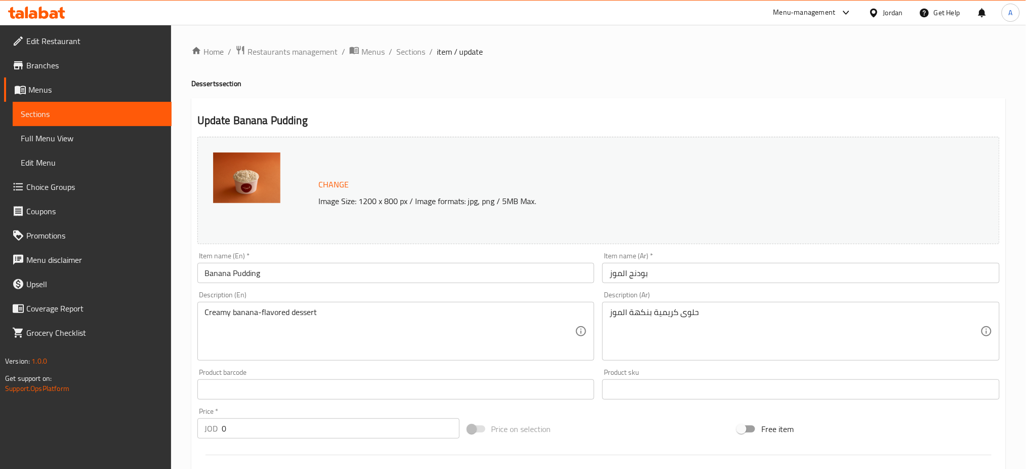
click at [783, 13] on div "Menu-management" at bounding box center [805, 13] width 62 height 12
click at [744, 69] on div "Agent Campaigns Center" at bounding box center [748, 68] width 76 height 11
